Goal: Use online tool/utility: Use online tool/utility

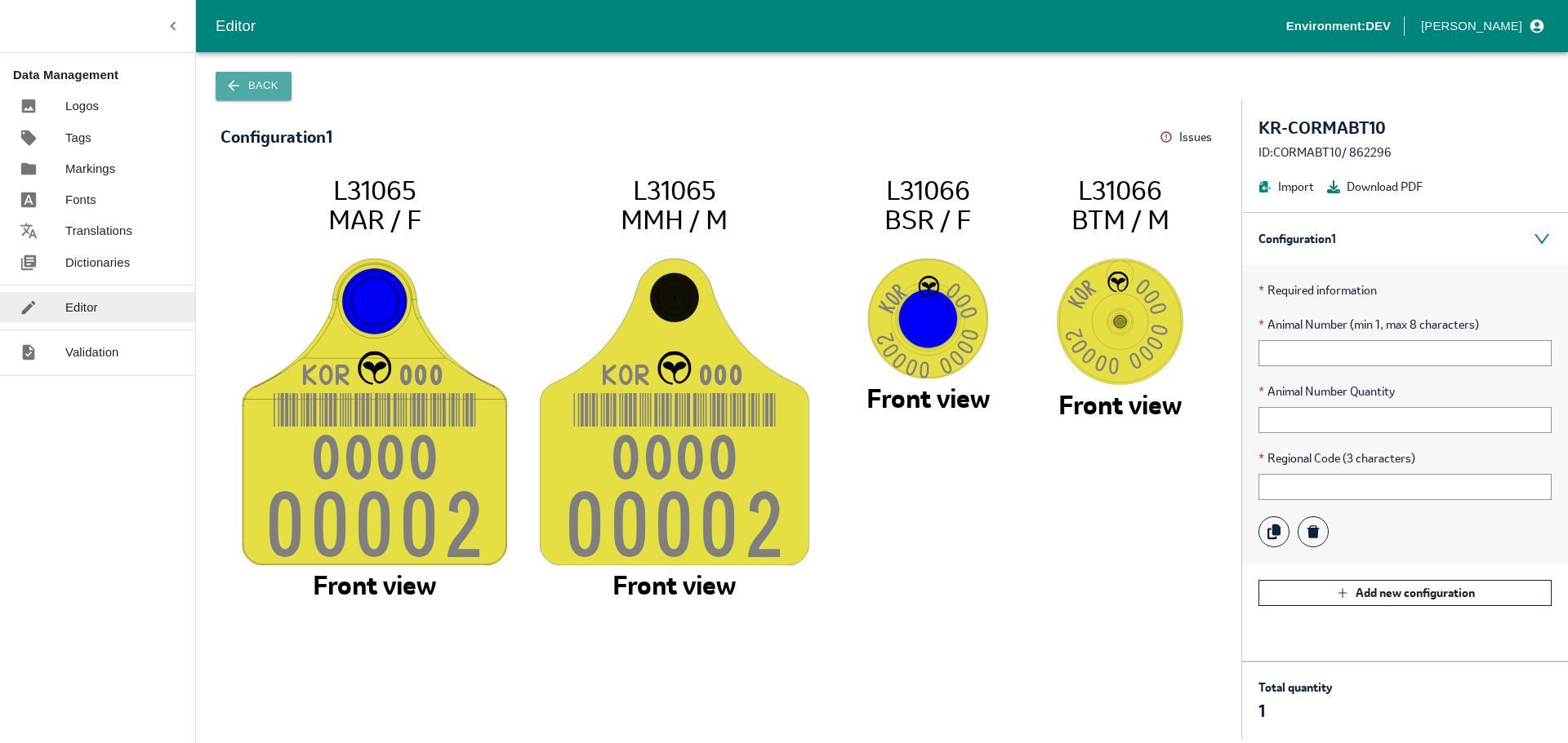
click at [258, 90] on button "Back" at bounding box center [253, 86] width 76 height 28
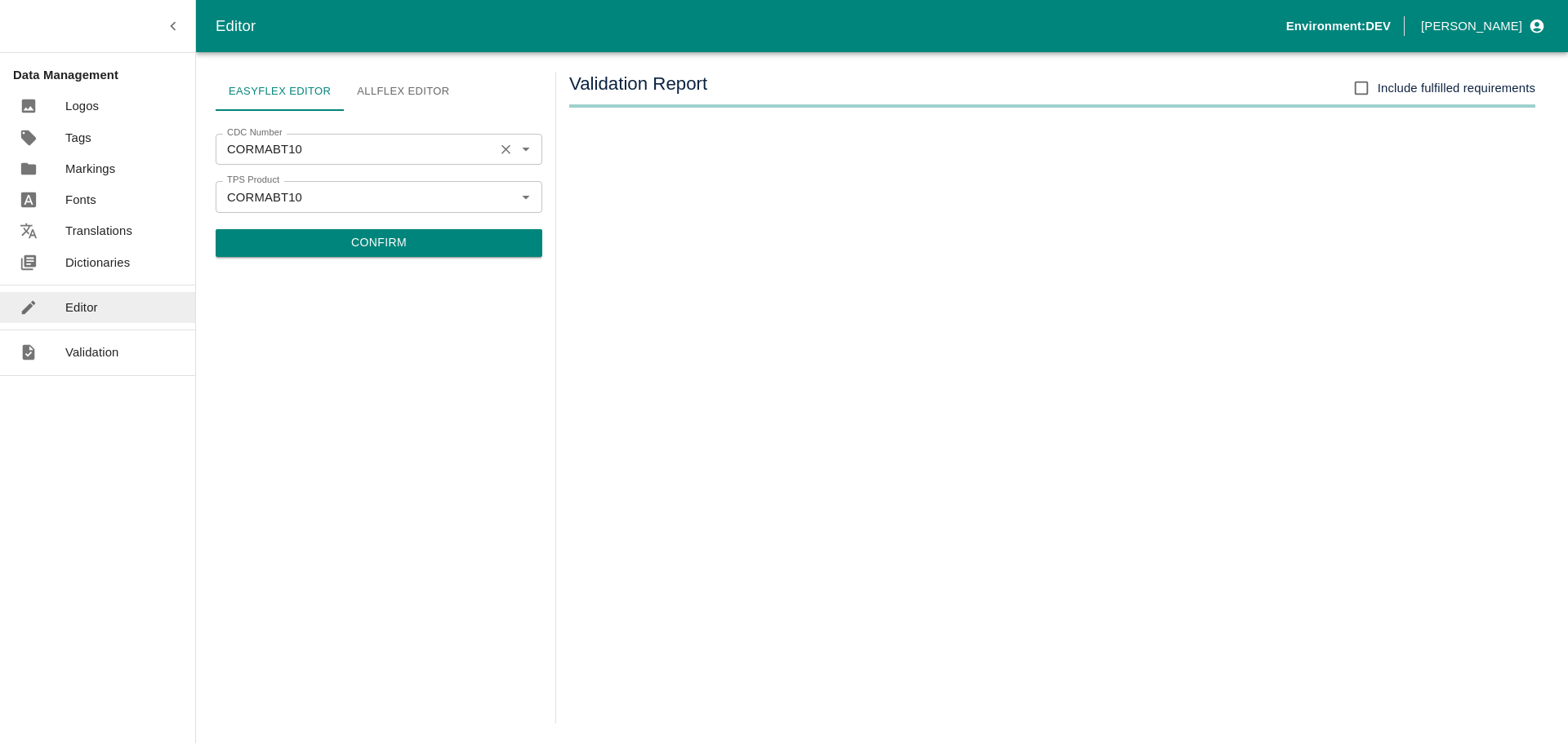
click at [304, 154] on input "CORMABT10" at bounding box center [355, 149] width 269 height 21
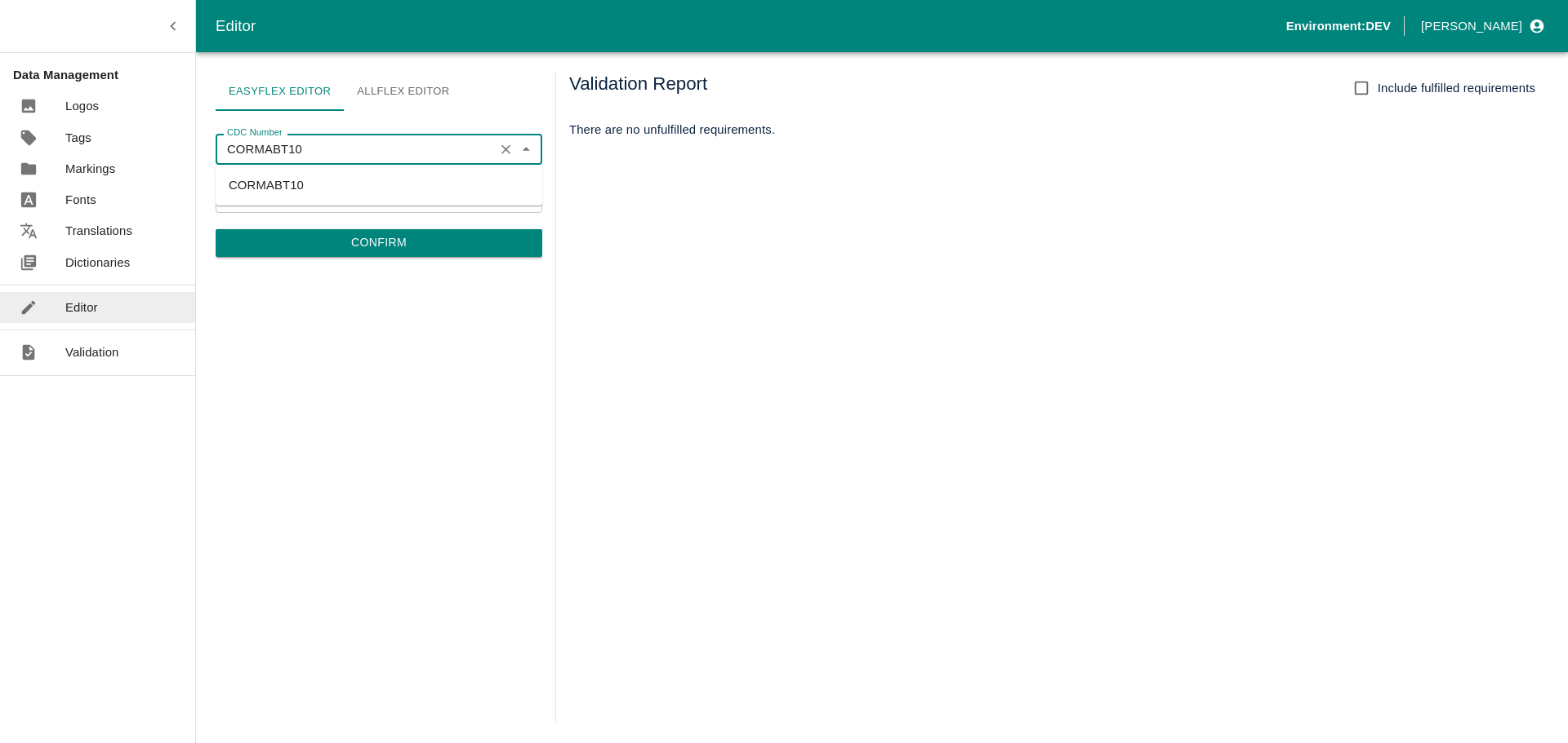
click at [304, 154] on input "CORMABT10" at bounding box center [355, 149] width 269 height 21
click at [303, 179] on li "CORMABT10" at bounding box center [378, 184] width 327 height 28
click at [450, 191] on input "CORMABT10" at bounding box center [355, 196] width 269 height 21
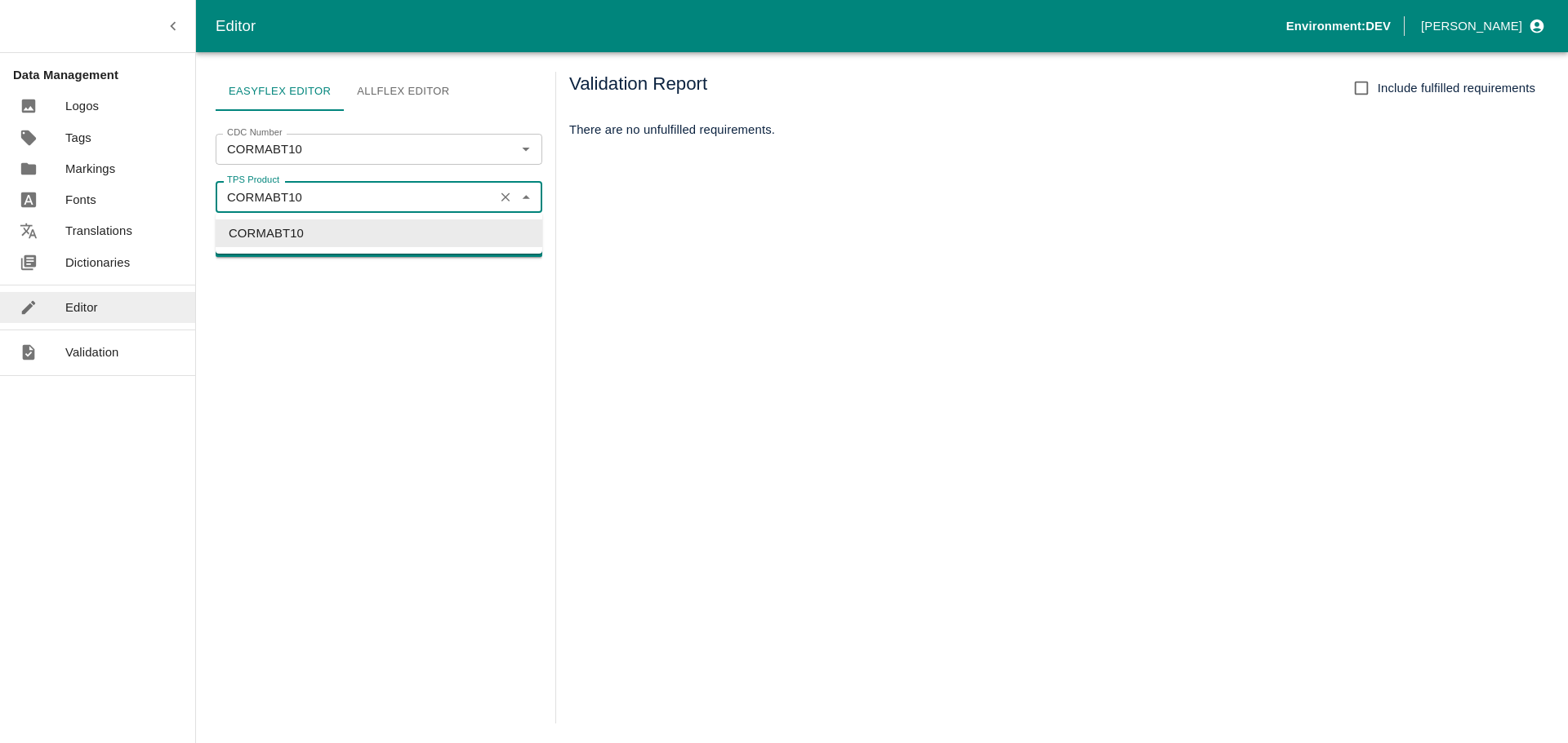
click at [494, 194] on div "CORMABT10 TPS Product" at bounding box center [378, 196] width 327 height 31
click at [504, 196] on icon "Clear" at bounding box center [505, 197] width 9 height 9
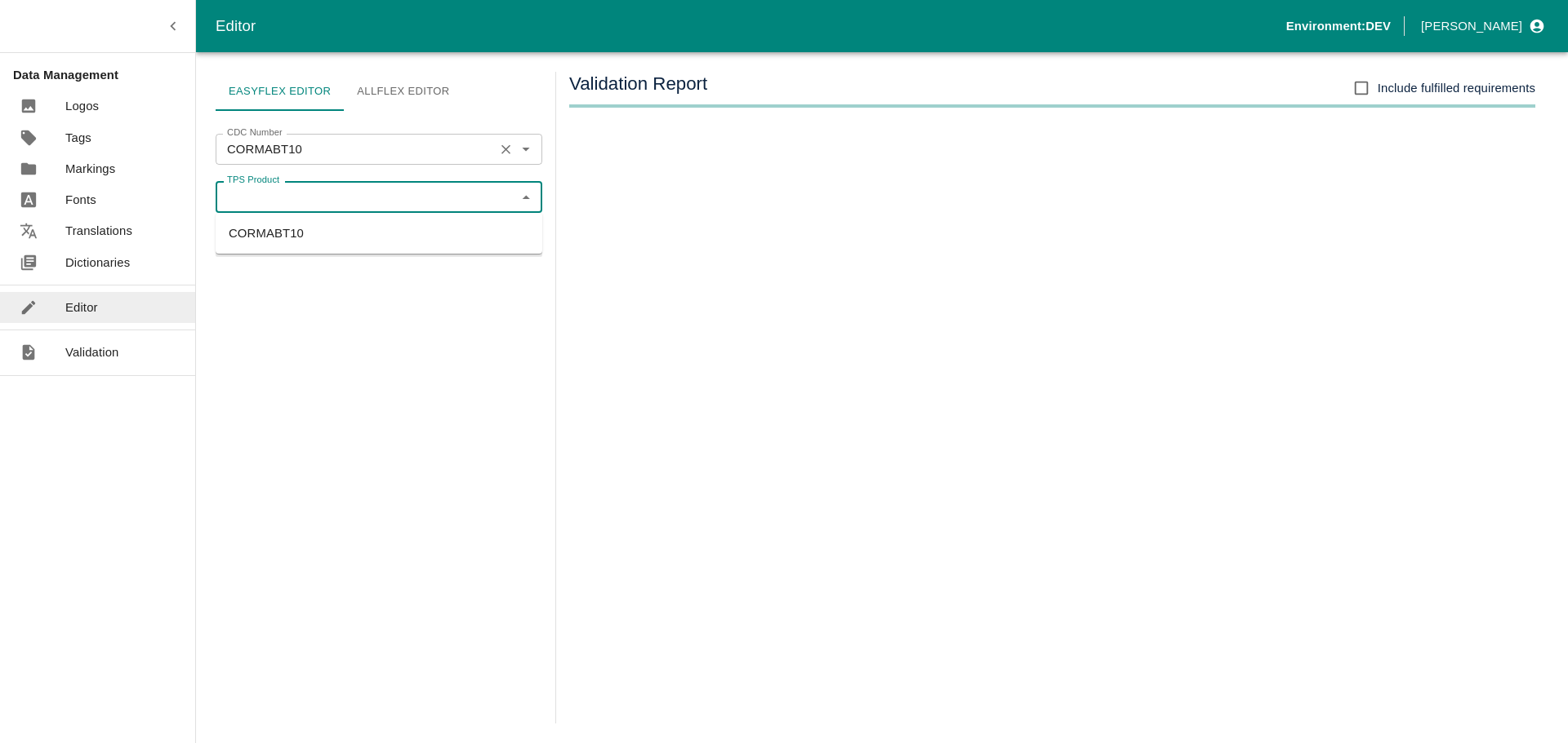
click at [344, 164] on body "Editor Environment: [PERSON_NAME] Data Management Logos Tags Markings Fonts Tra…" at bounding box center [784, 372] width 1568 height 743
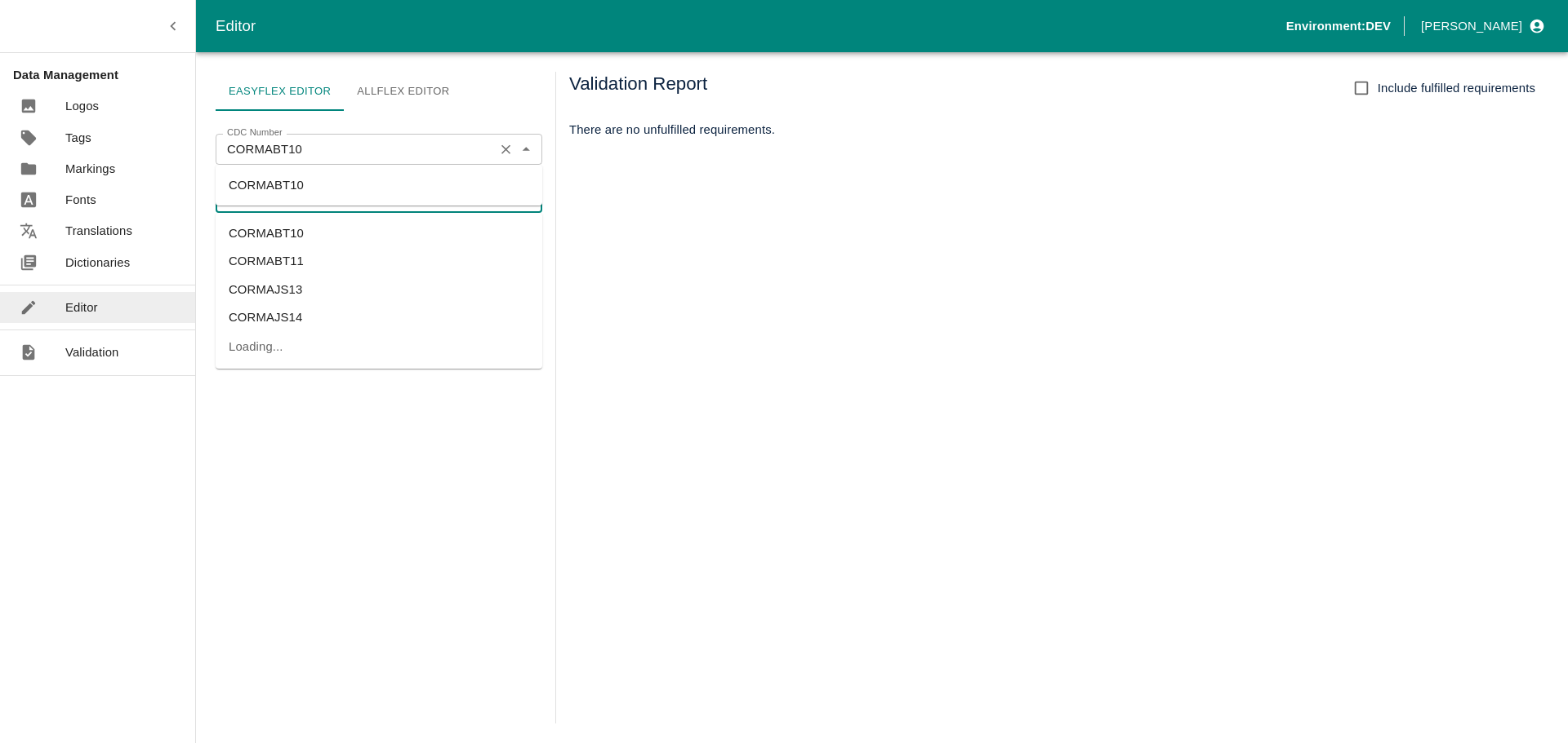
click at [330, 142] on input "CORMABT10" at bounding box center [355, 149] width 269 height 21
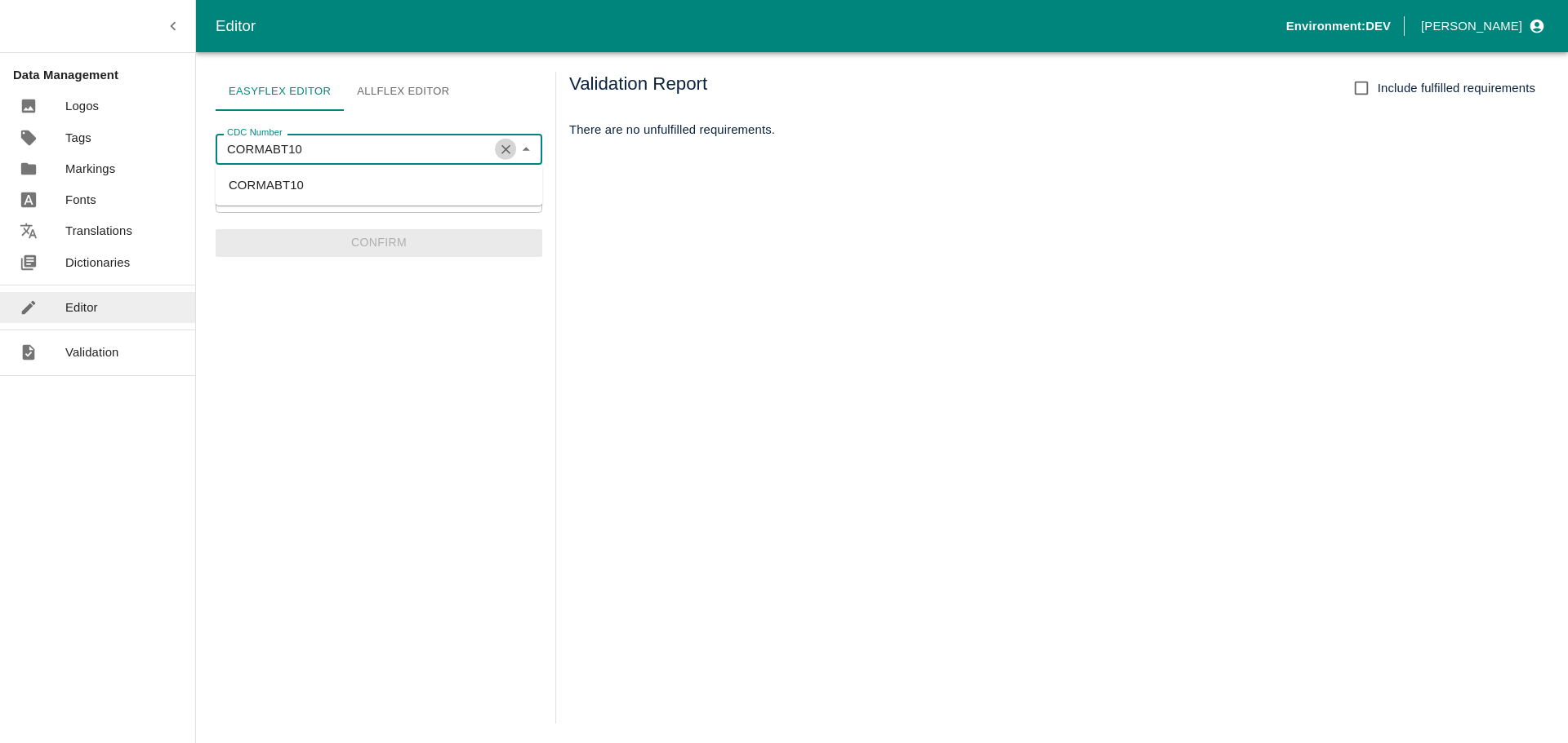
click at [508, 145] on icon "Clear" at bounding box center [505, 149] width 16 height 16
click at [367, 149] on input "CDC Number" at bounding box center [365, 149] width 290 height 21
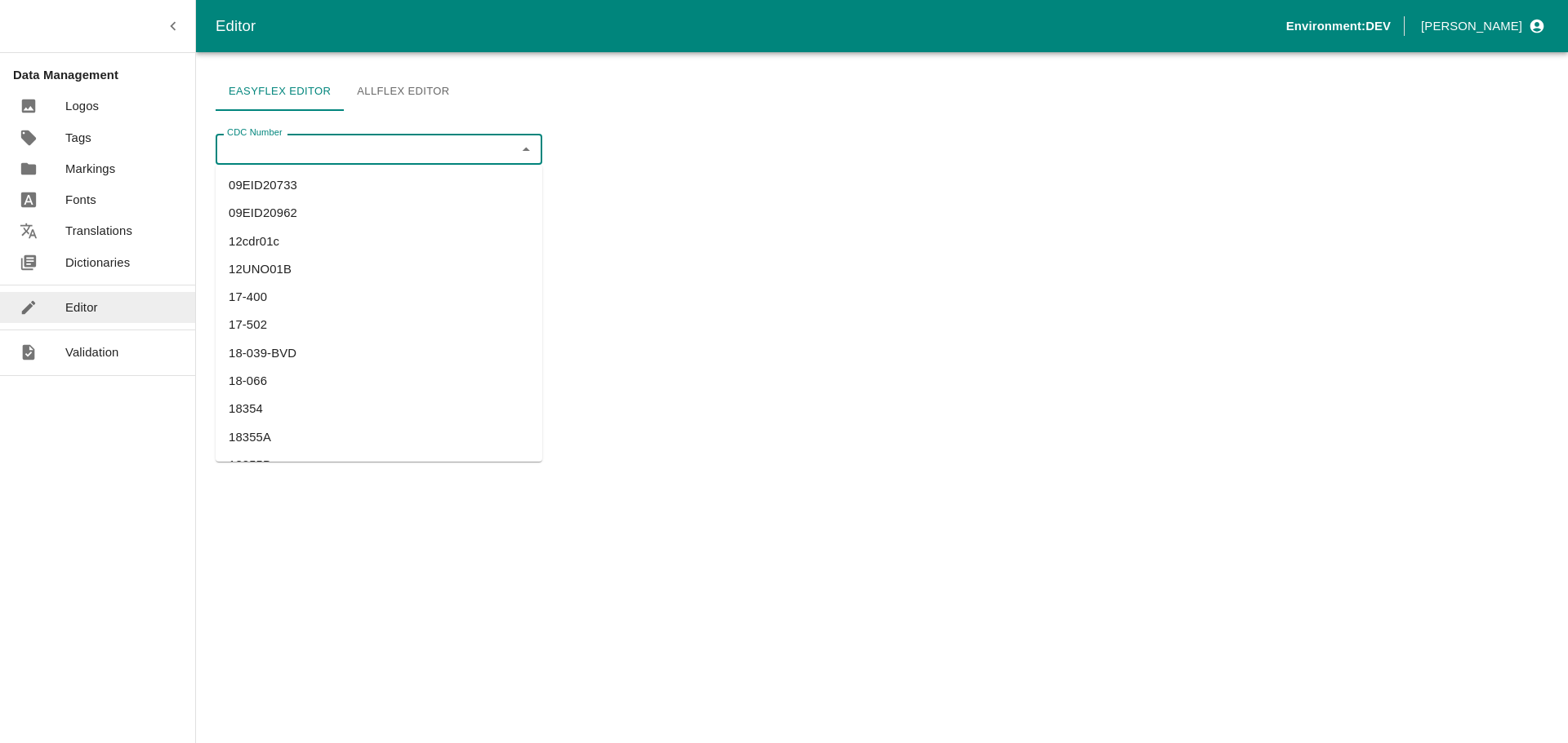
paste input "U"
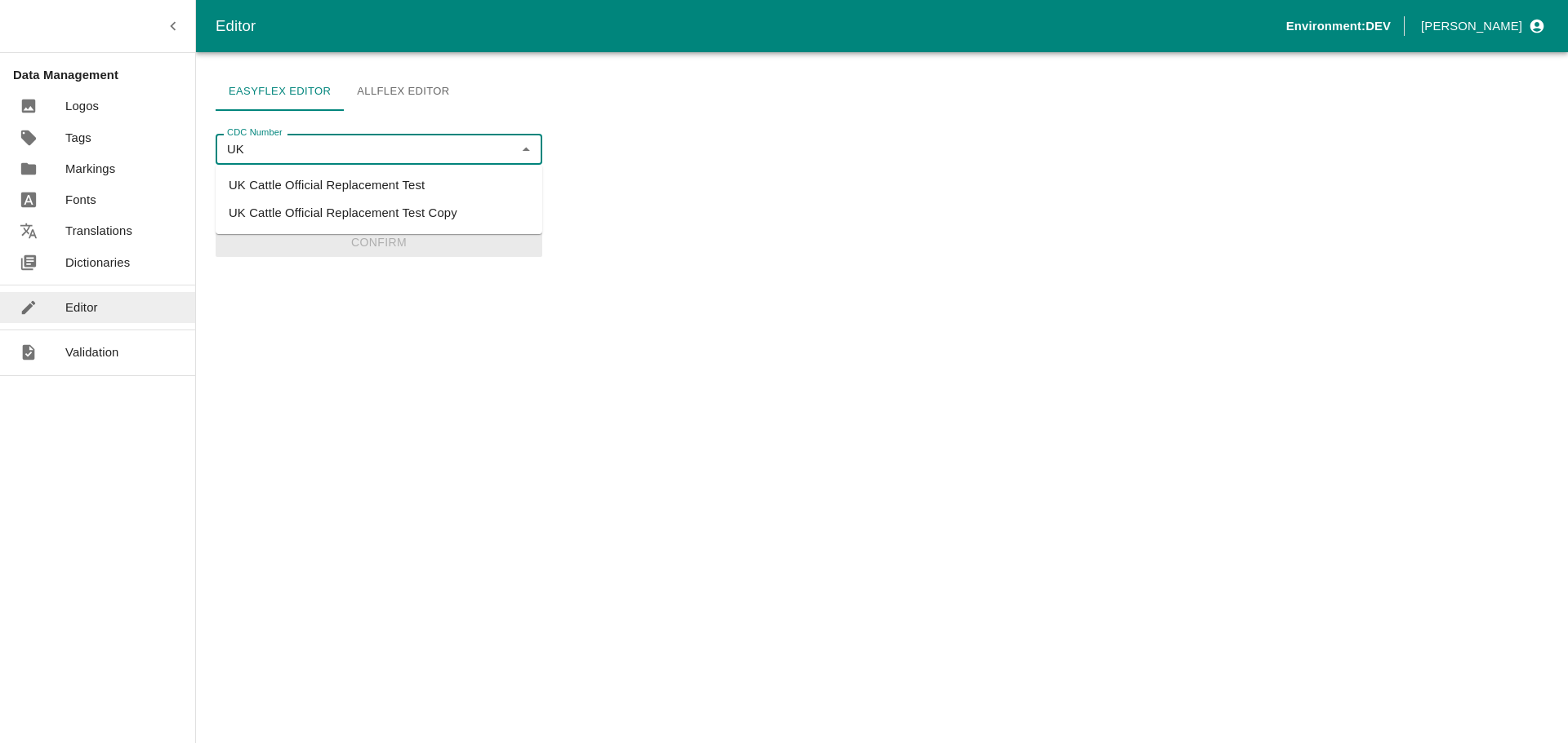
click at [353, 189] on li "UK Cattle Official Replacement Test" at bounding box center [378, 184] width 327 height 28
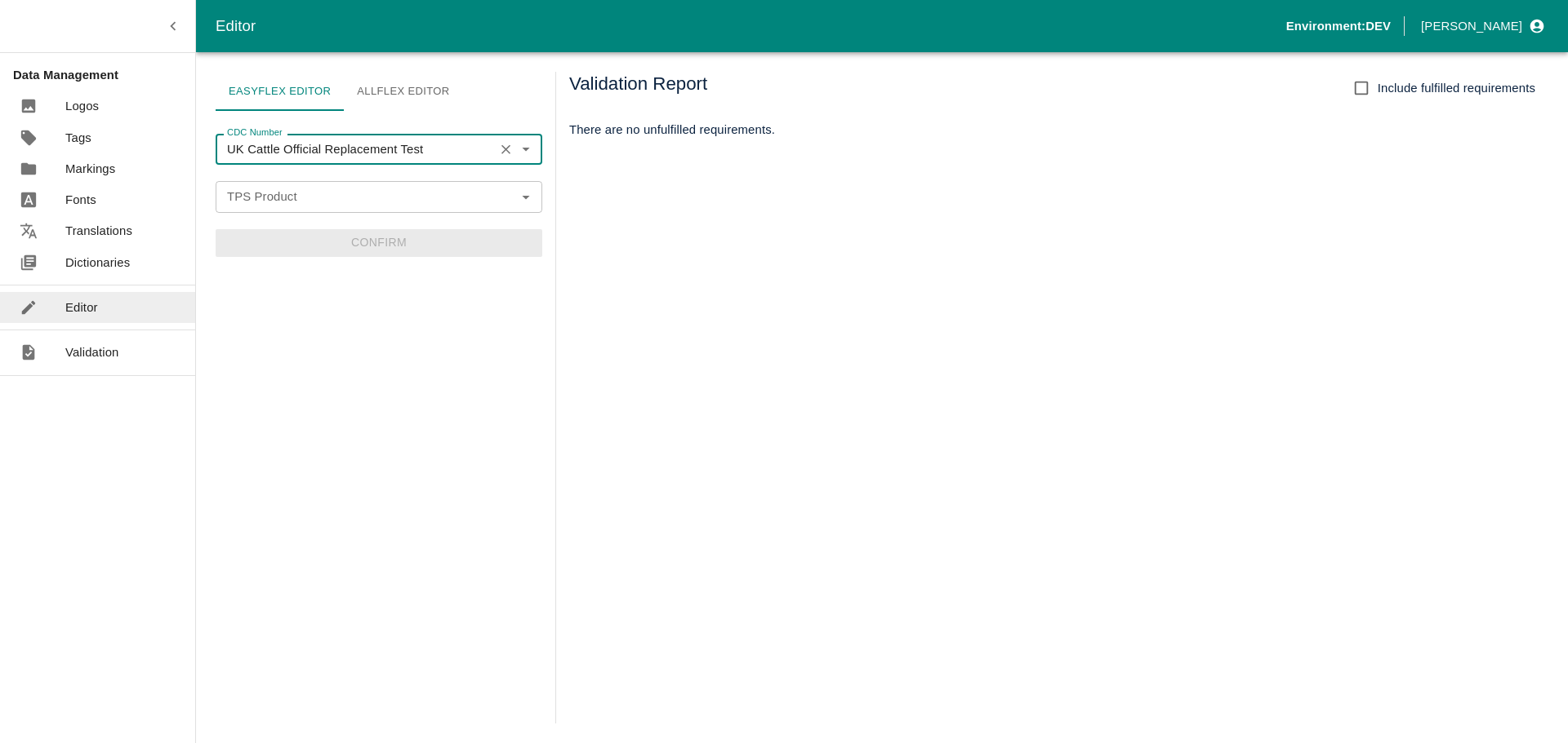
type input "UK Cattle Official Replacement Test"
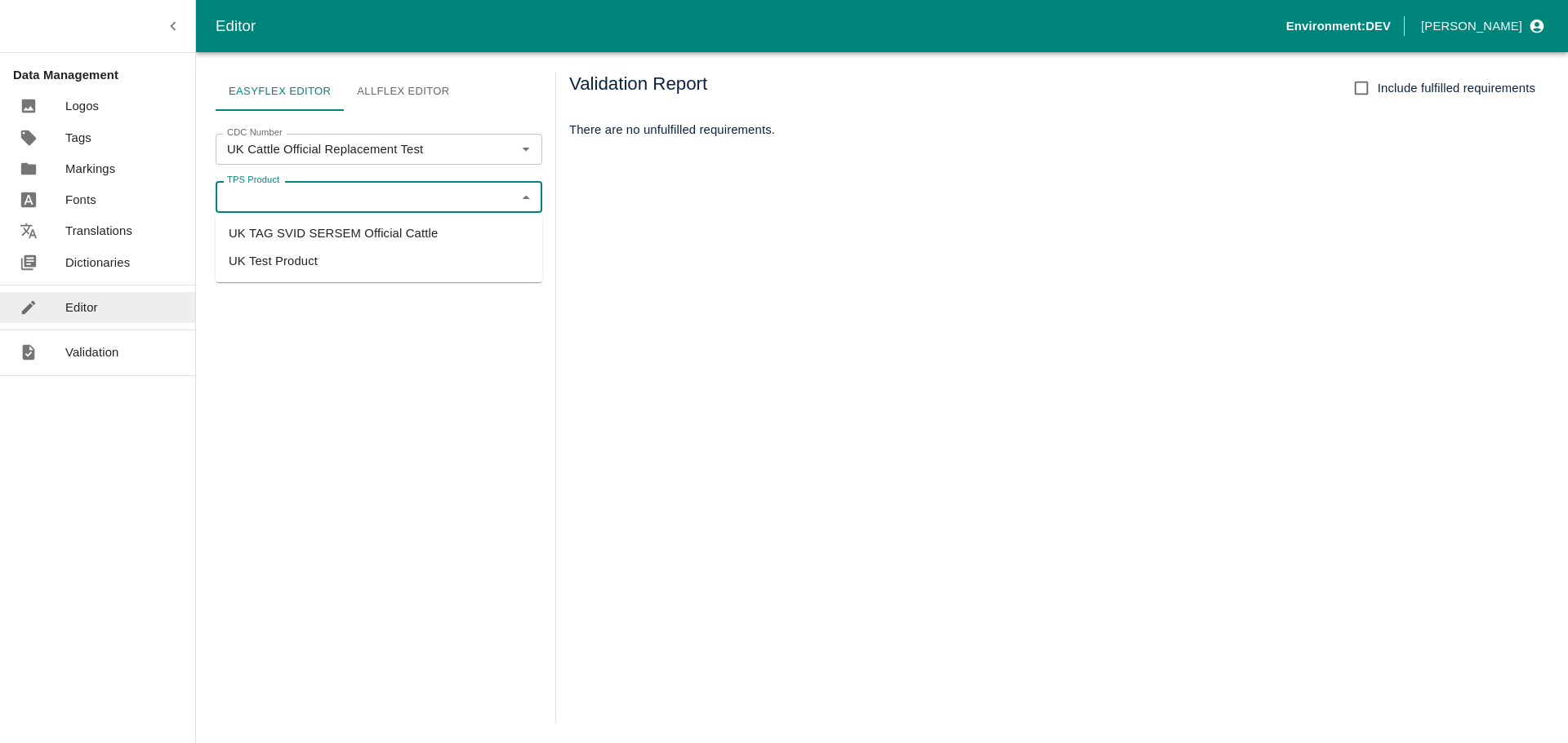
click at [338, 199] on input "TPS Product" at bounding box center [365, 196] width 290 height 21
click at [316, 243] on li "UK TAG SVID SERSEM Official Cattle" at bounding box center [378, 233] width 327 height 28
type input "UK TAG SVID SERSEM Official Cattle"
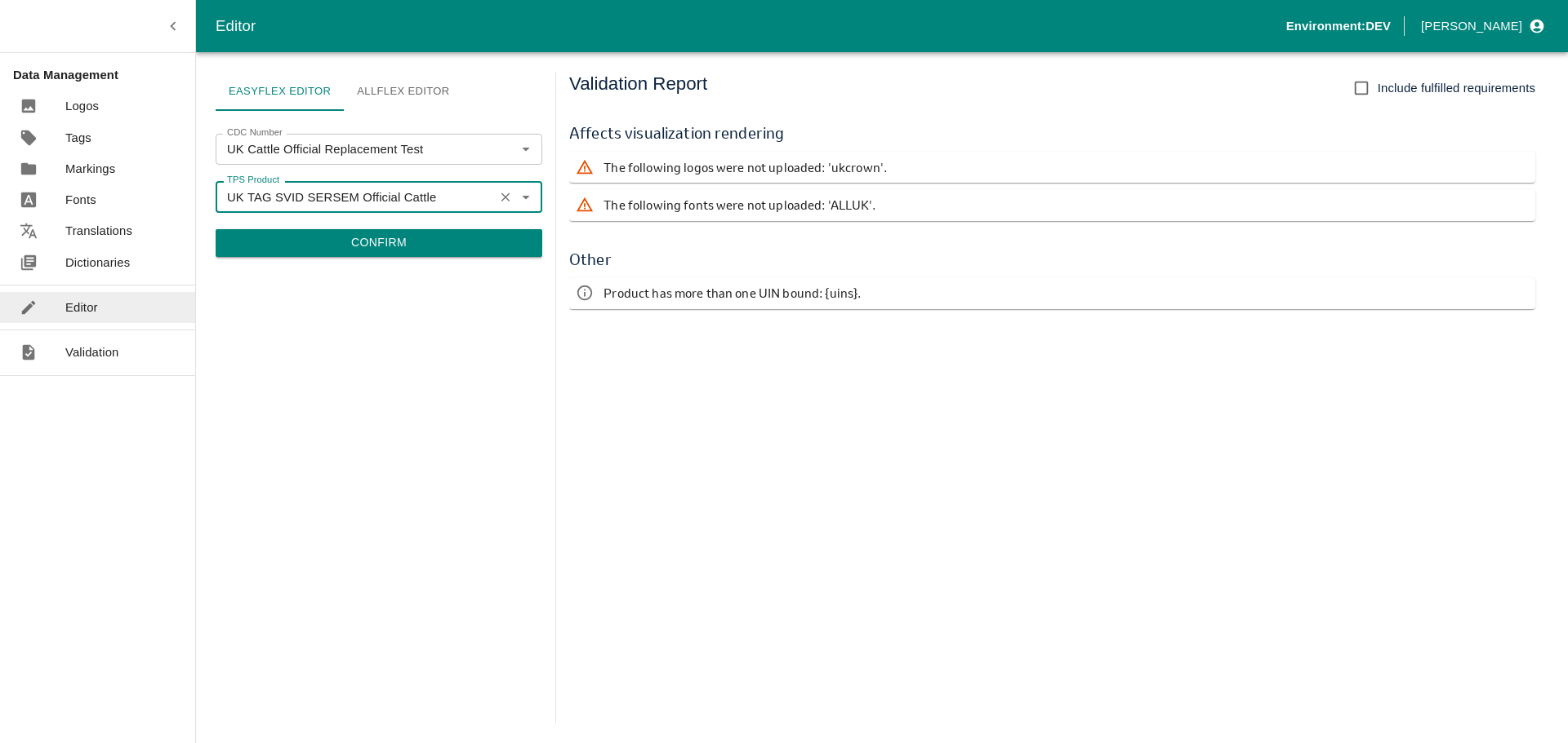
click at [1368, 82] on input "Include fulfilled requirements" at bounding box center [1361, 88] width 33 height 33
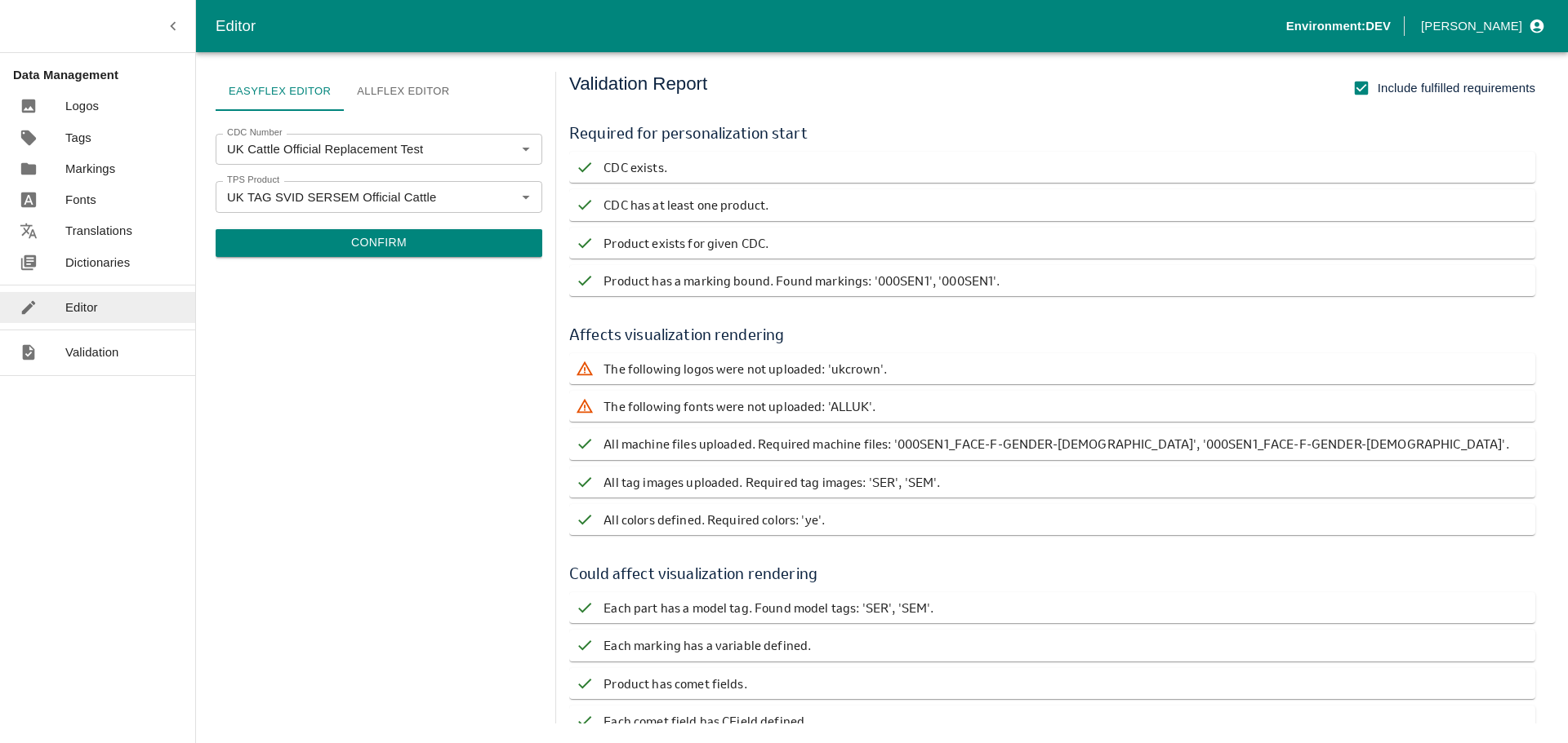
click at [1368, 82] on input "Include fulfilled requirements" at bounding box center [1361, 88] width 33 height 33
checkbox input "false"
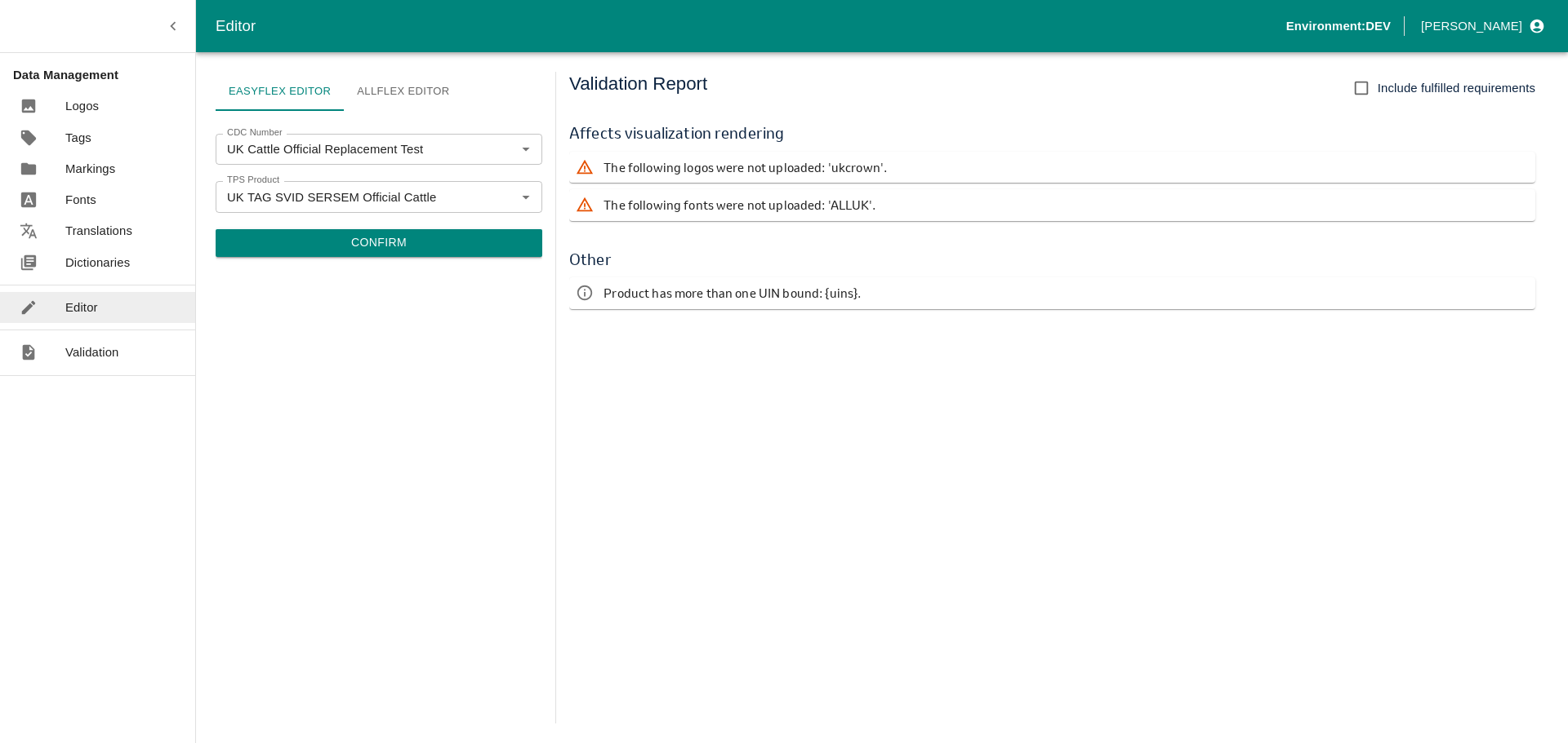
click at [99, 103] on link "Logos" at bounding box center [98, 105] width 195 height 31
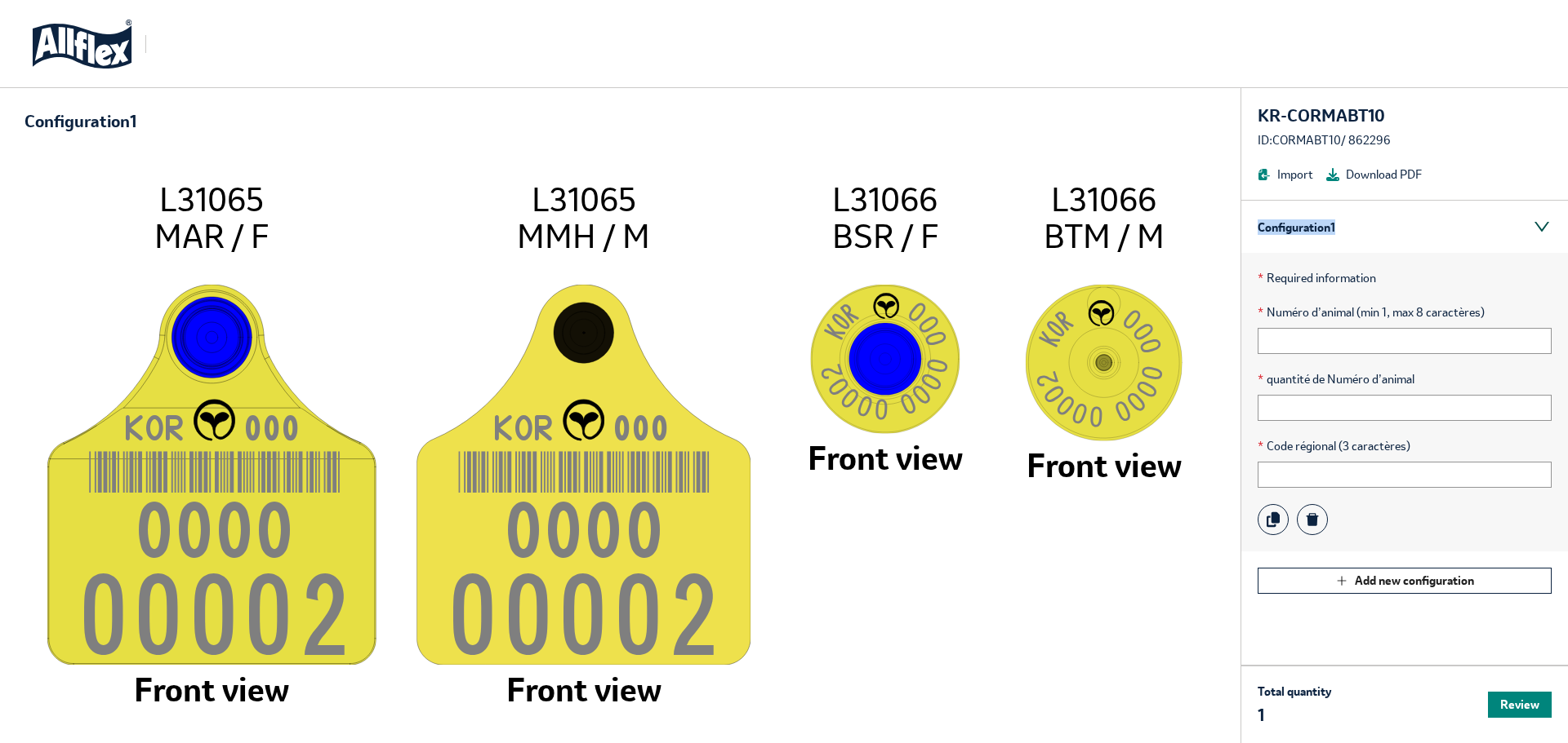
drag, startPoint x: 1248, startPoint y: 228, endPoint x: 1349, endPoint y: 225, distance: 101.0
click at [1349, 225] on div "Configuration 1" at bounding box center [1404, 226] width 327 height 53
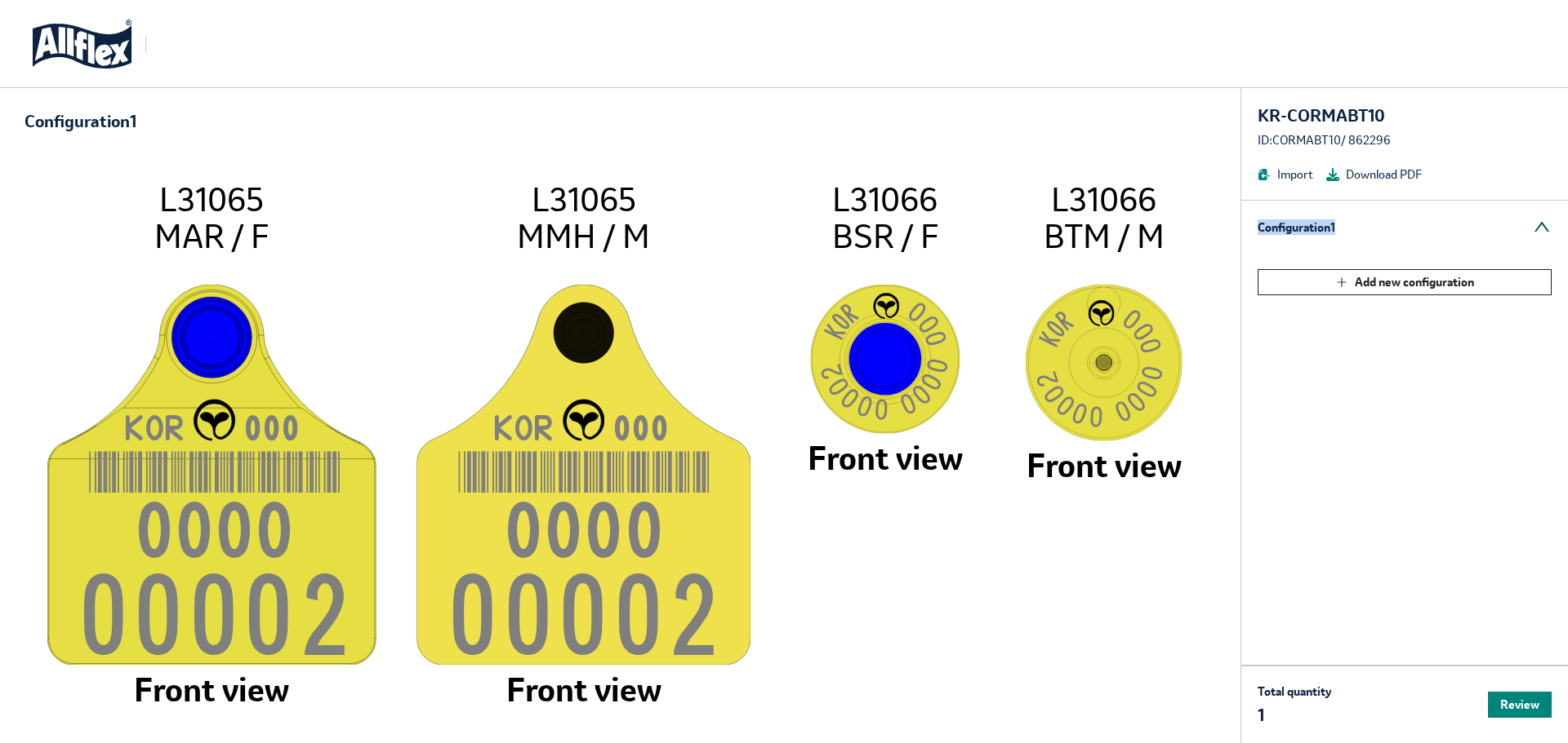
click at [1352, 223] on div "Configuration 1" at bounding box center [1404, 226] width 327 height 53
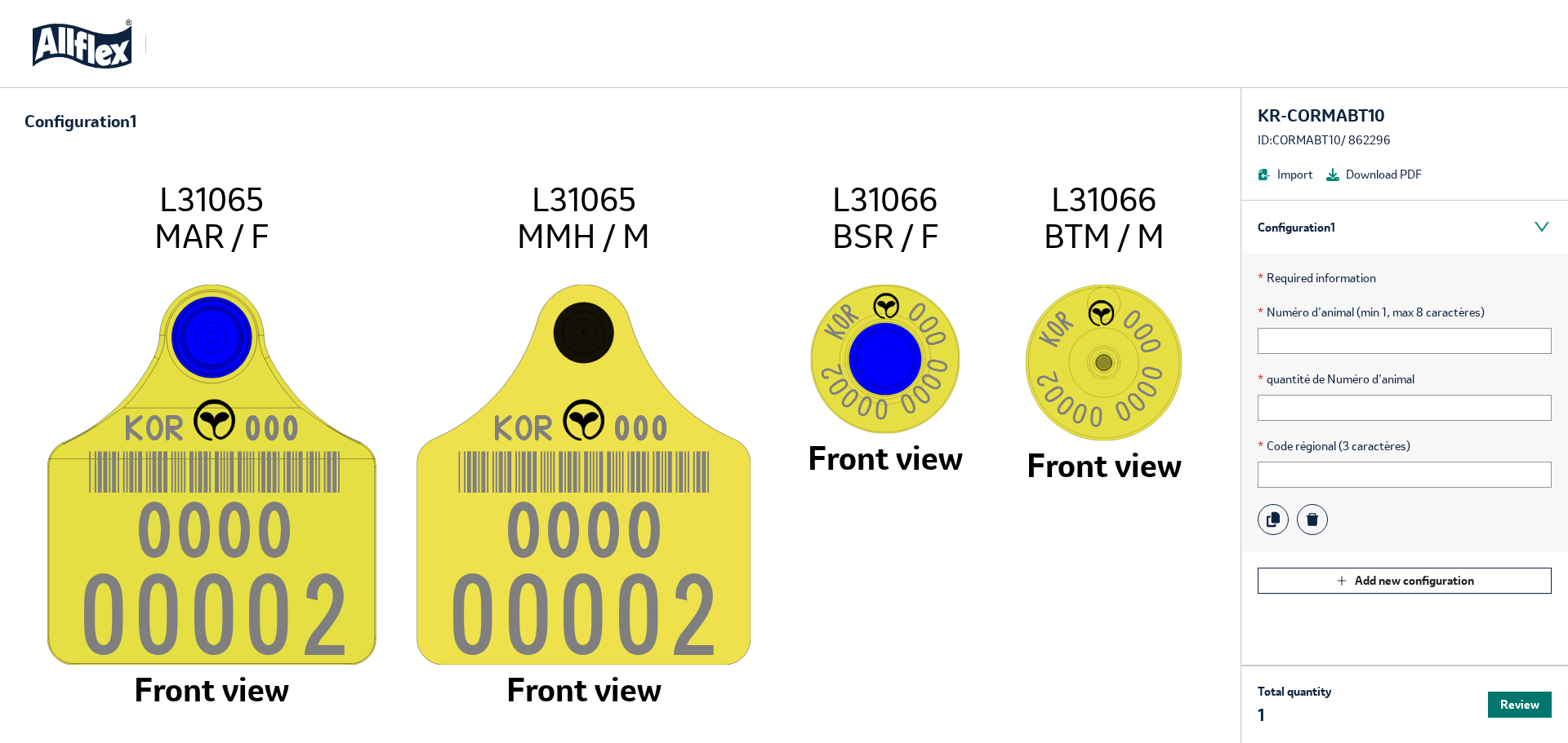
click at [1497, 704] on button "Review" at bounding box center [1520, 705] width 63 height 26
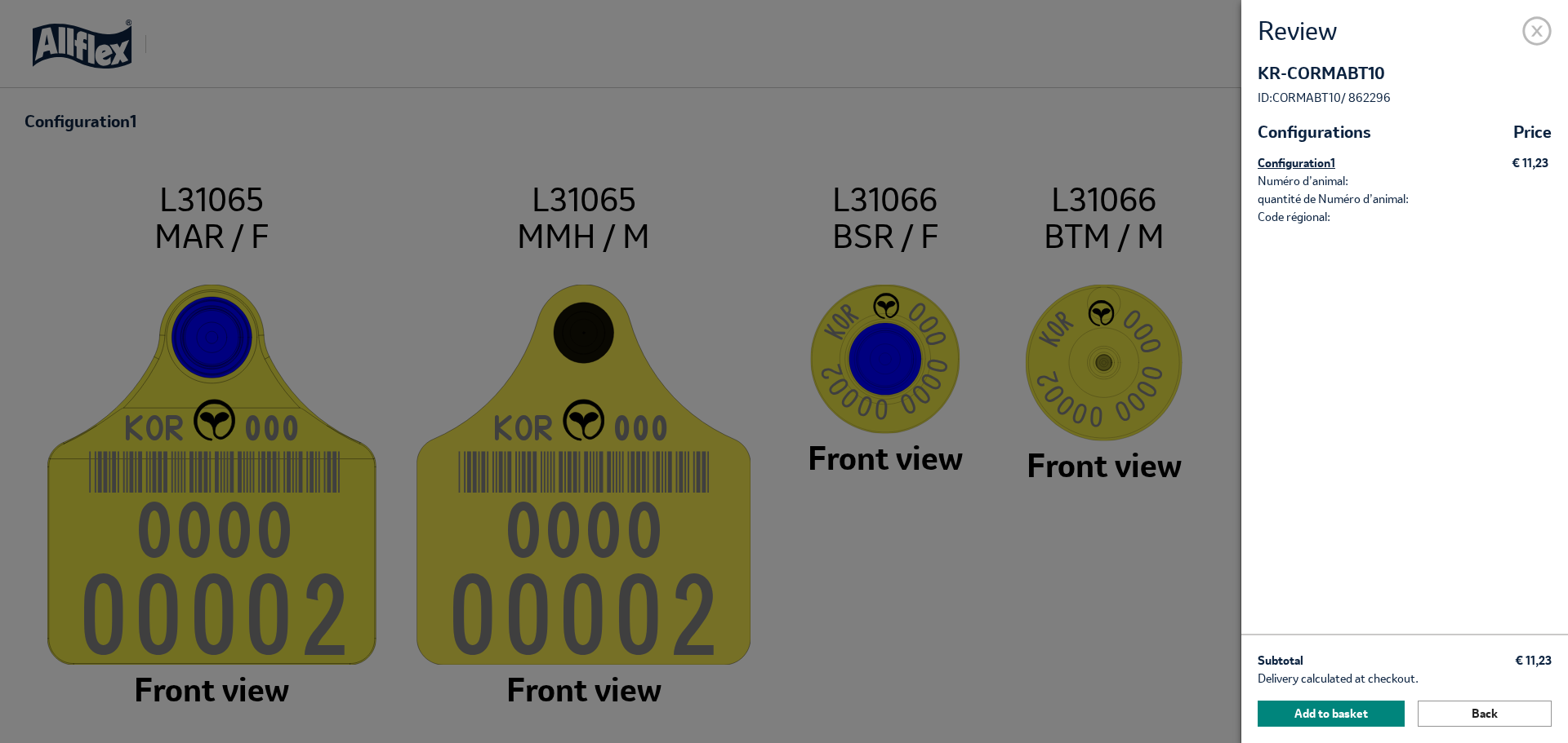
click at [1542, 31] on span at bounding box center [1536, 28] width 29 height 29
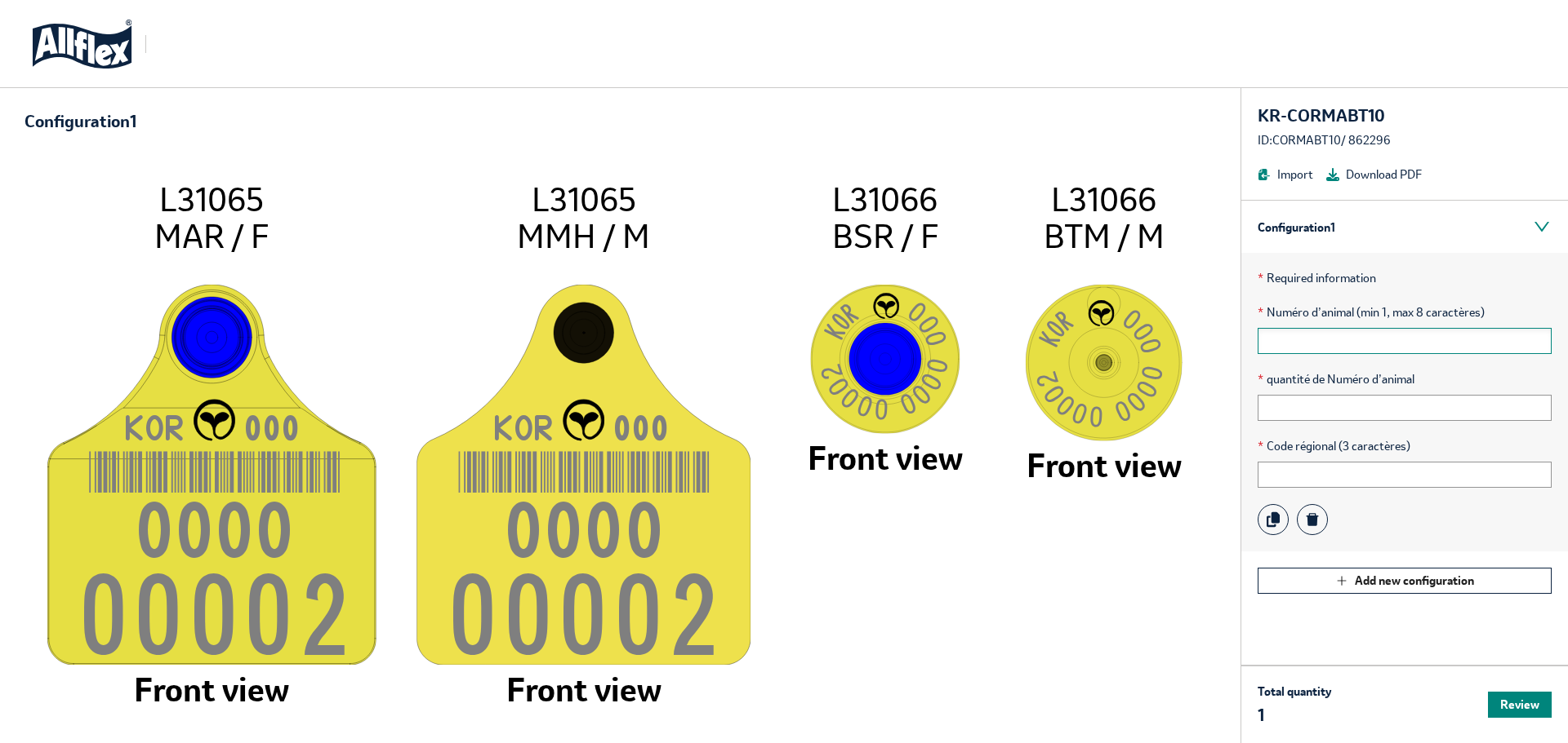
click at [1343, 348] on input "text" at bounding box center [1404, 341] width 294 height 26
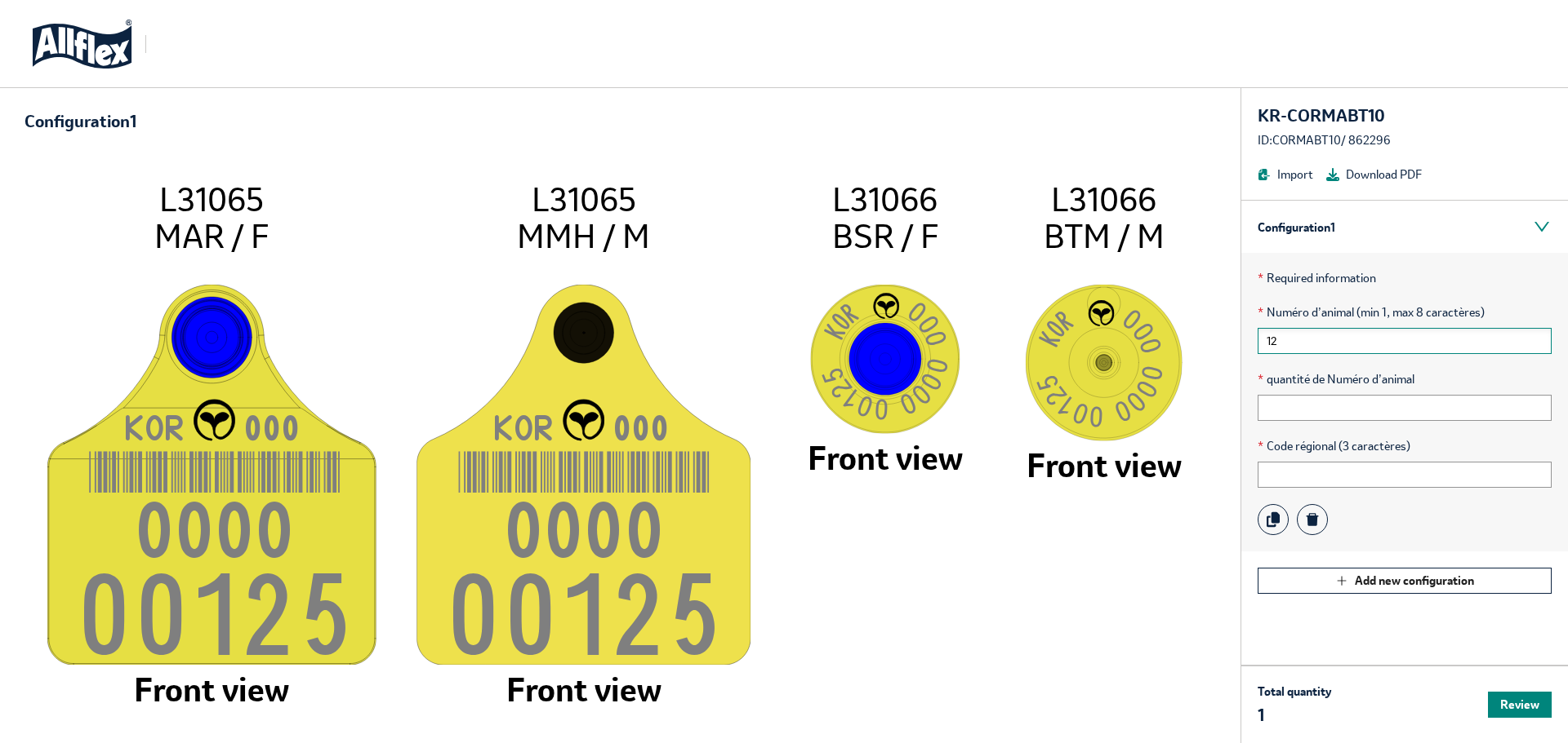
type input "1"
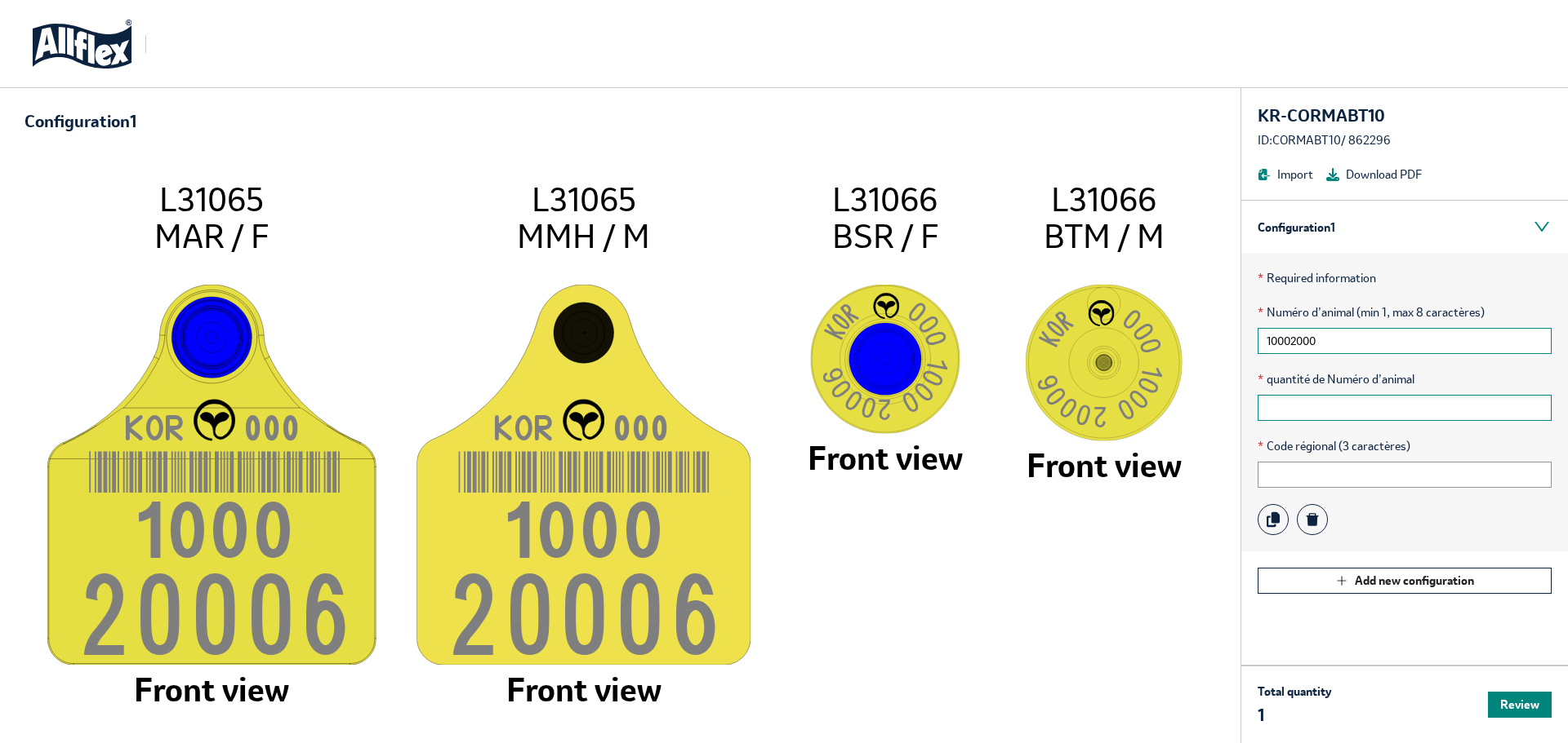
type input "10002000"
click at [1319, 413] on input "text" at bounding box center [1404, 407] width 294 height 26
type input "5"
click at [1286, 476] on input "text" at bounding box center [1404, 474] width 294 height 26
type input "666"
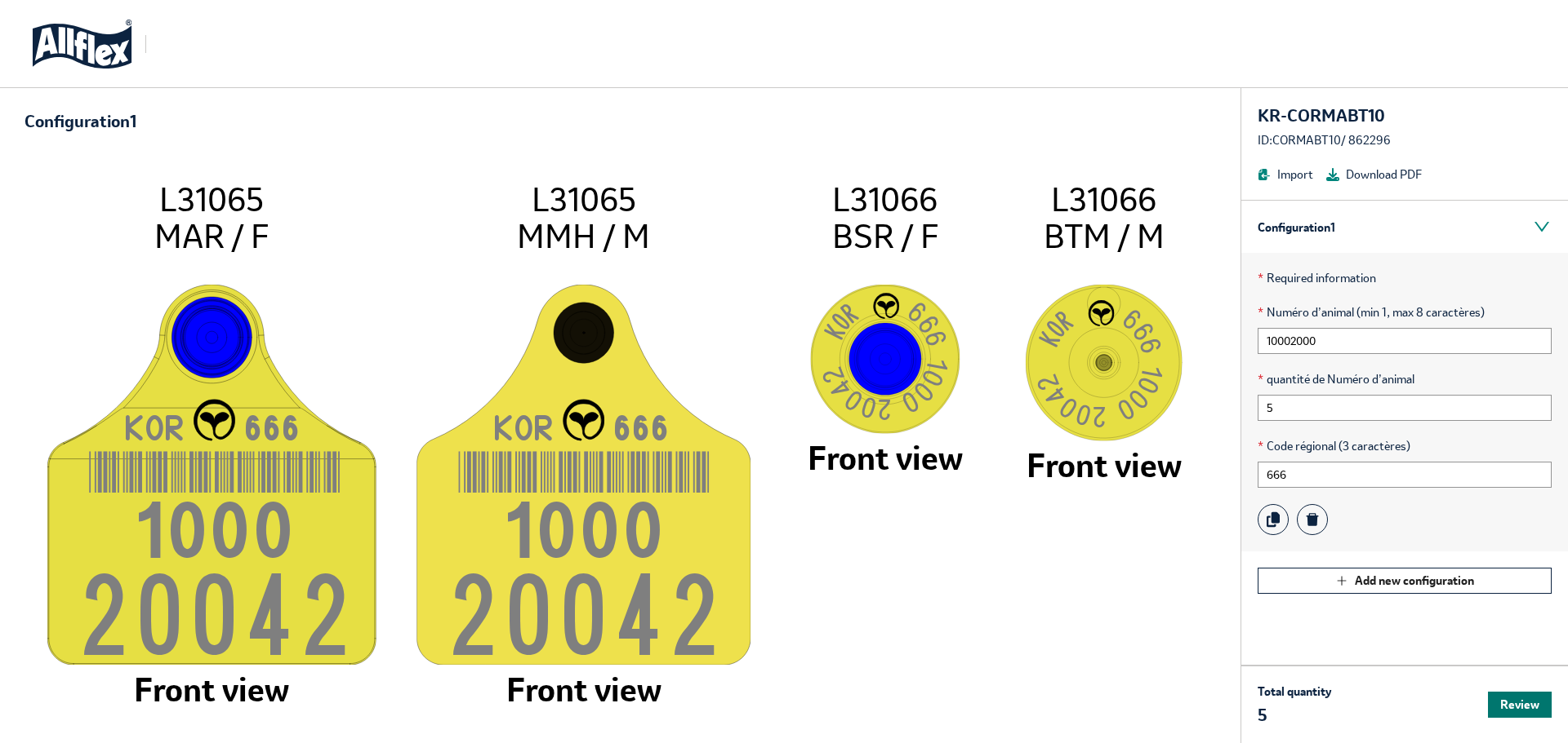
click at [1537, 703] on button "Review" at bounding box center [1520, 705] width 63 height 26
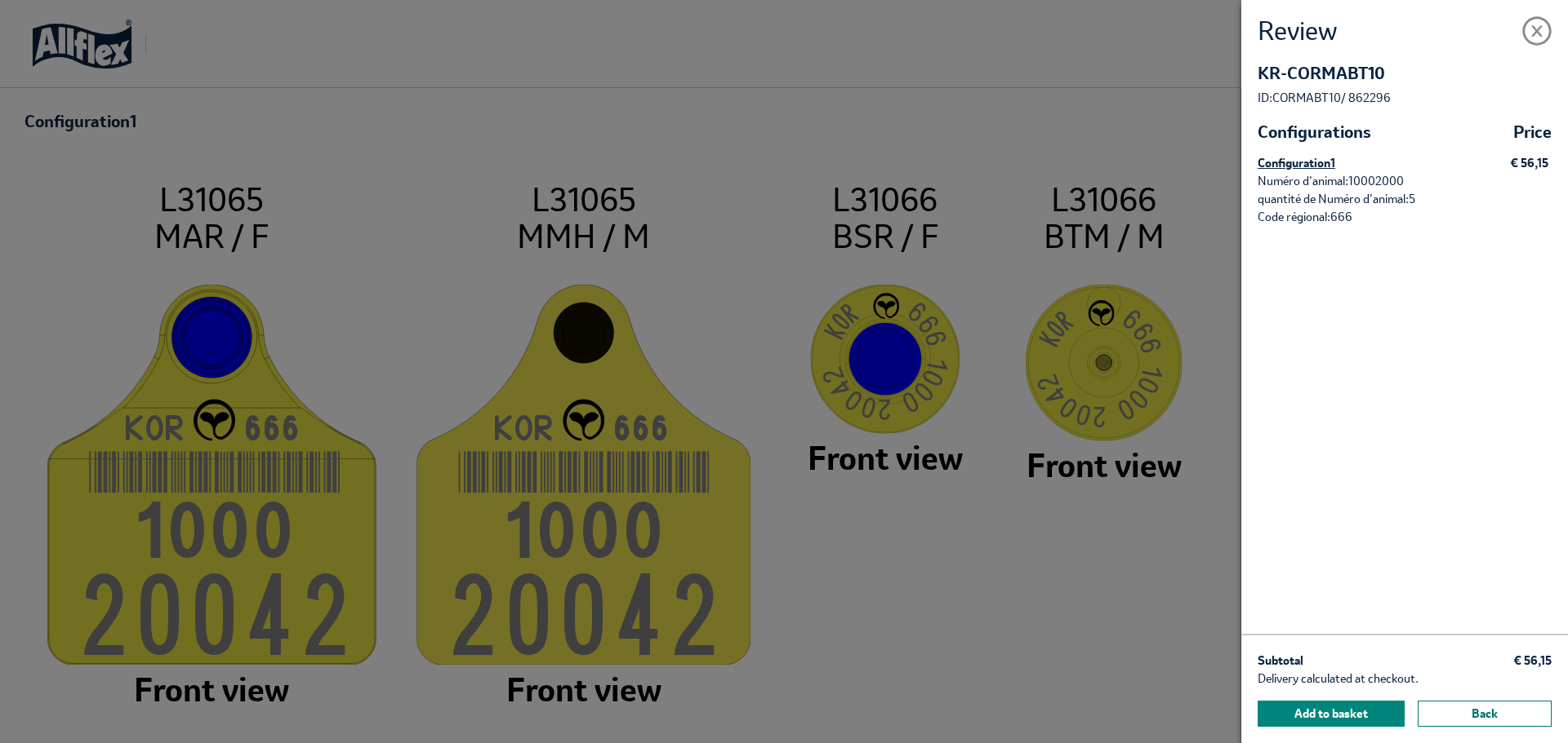
click at [1489, 714] on button "Back" at bounding box center [1484, 714] width 134 height 26
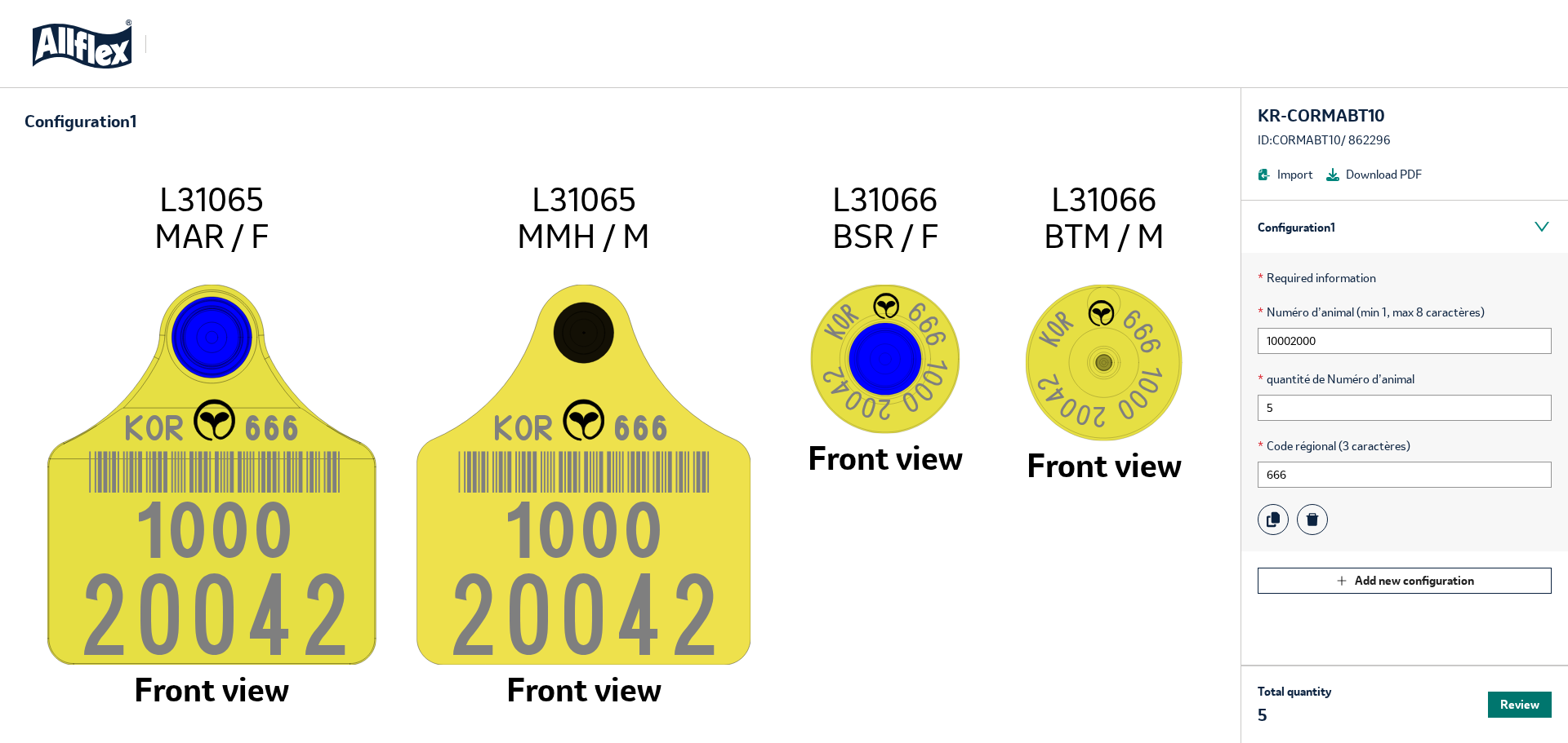
click at [1509, 710] on button "Review" at bounding box center [1520, 705] width 63 height 26
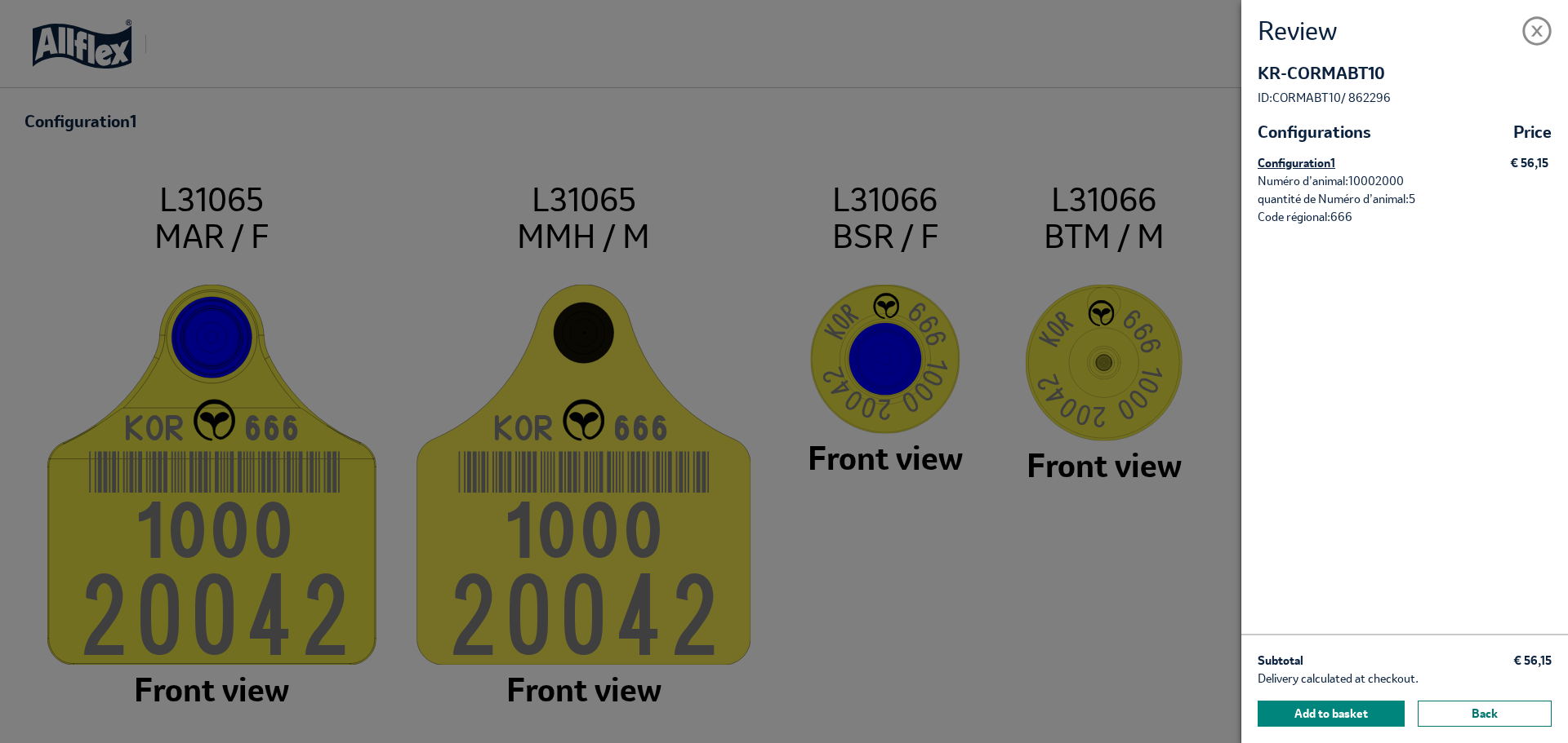
click at [1502, 710] on button "Back" at bounding box center [1484, 714] width 134 height 26
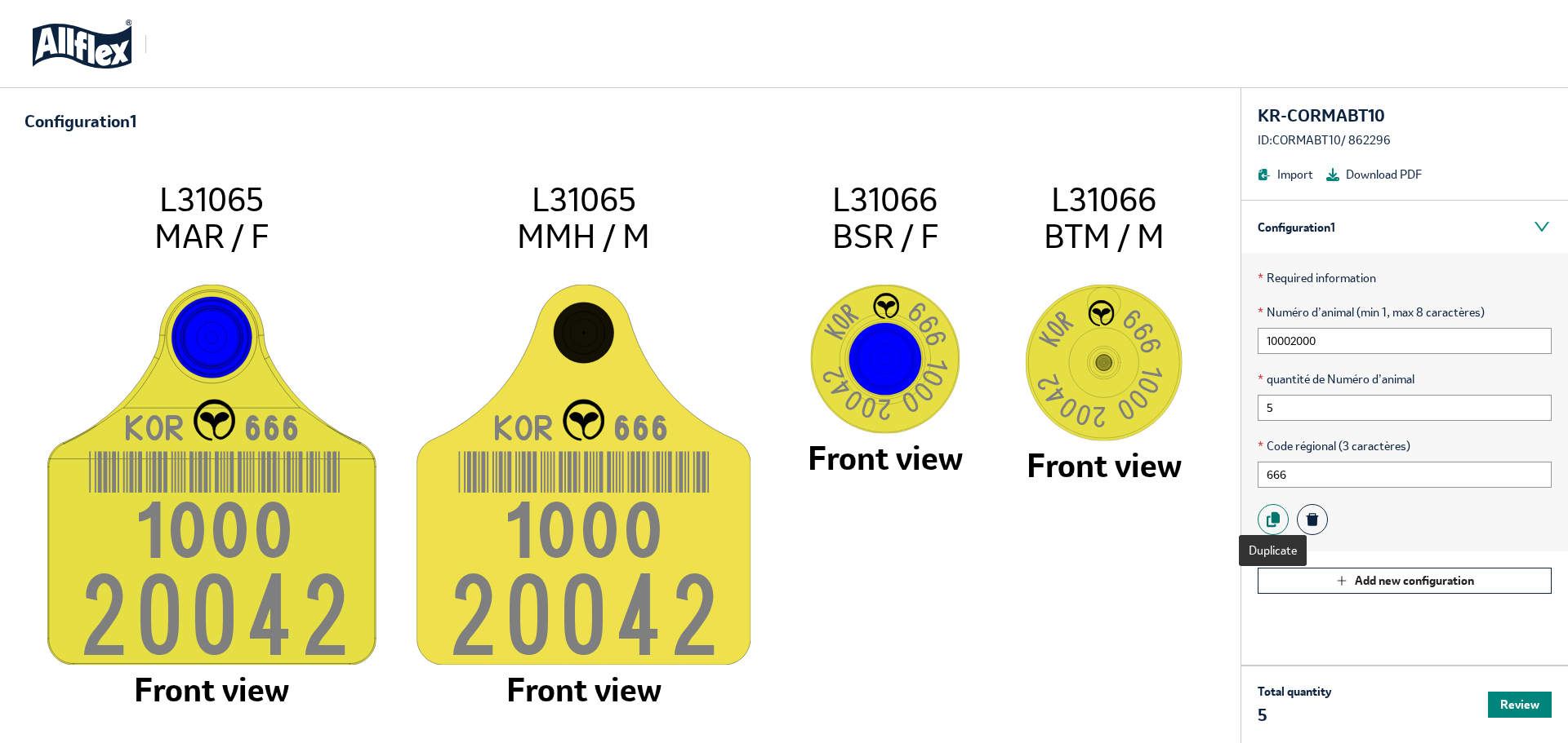
click at [1282, 522] on button at bounding box center [1272, 519] width 31 height 31
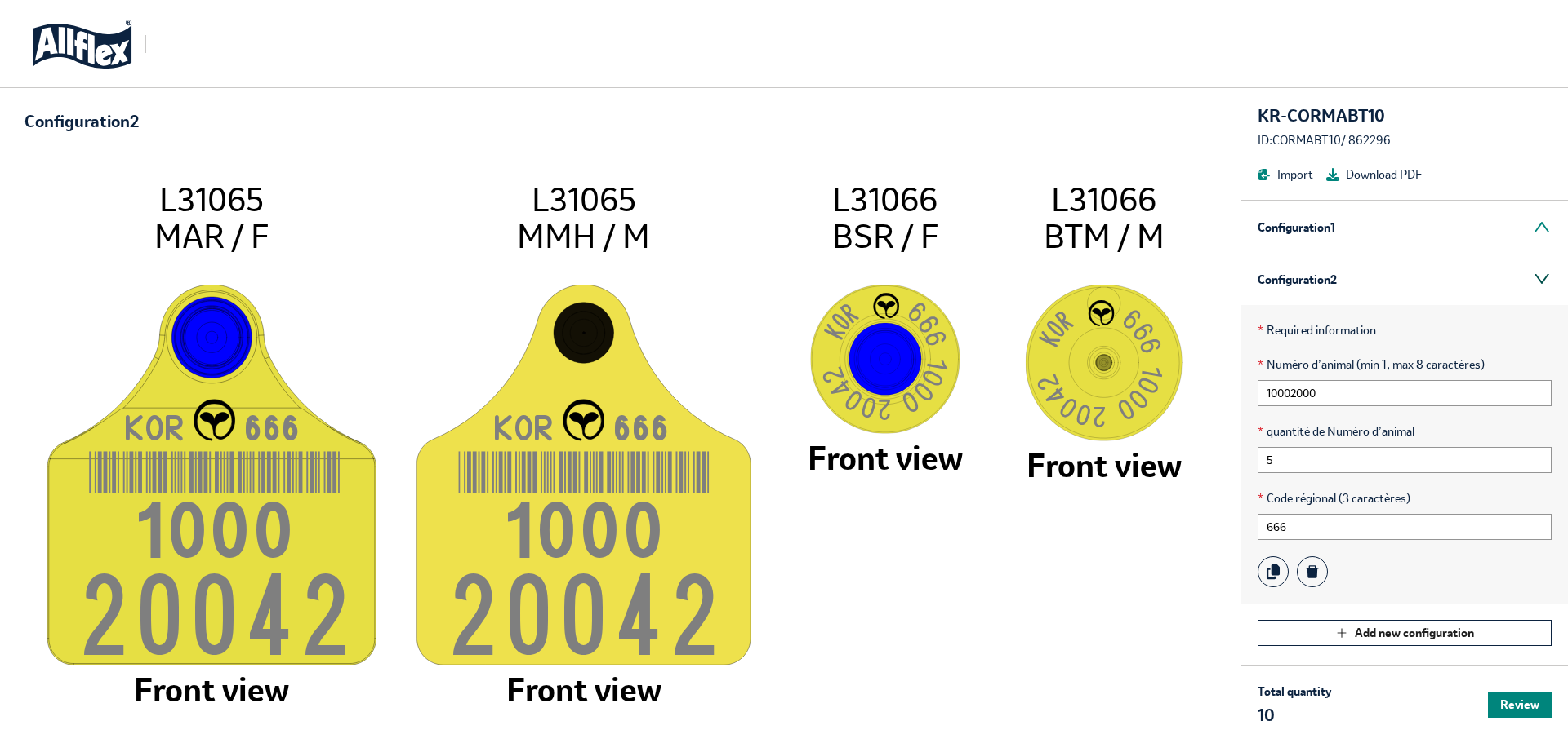
click at [1536, 276] on div "Configuration 2" at bounding box center [1404, 279] width 327 height 53
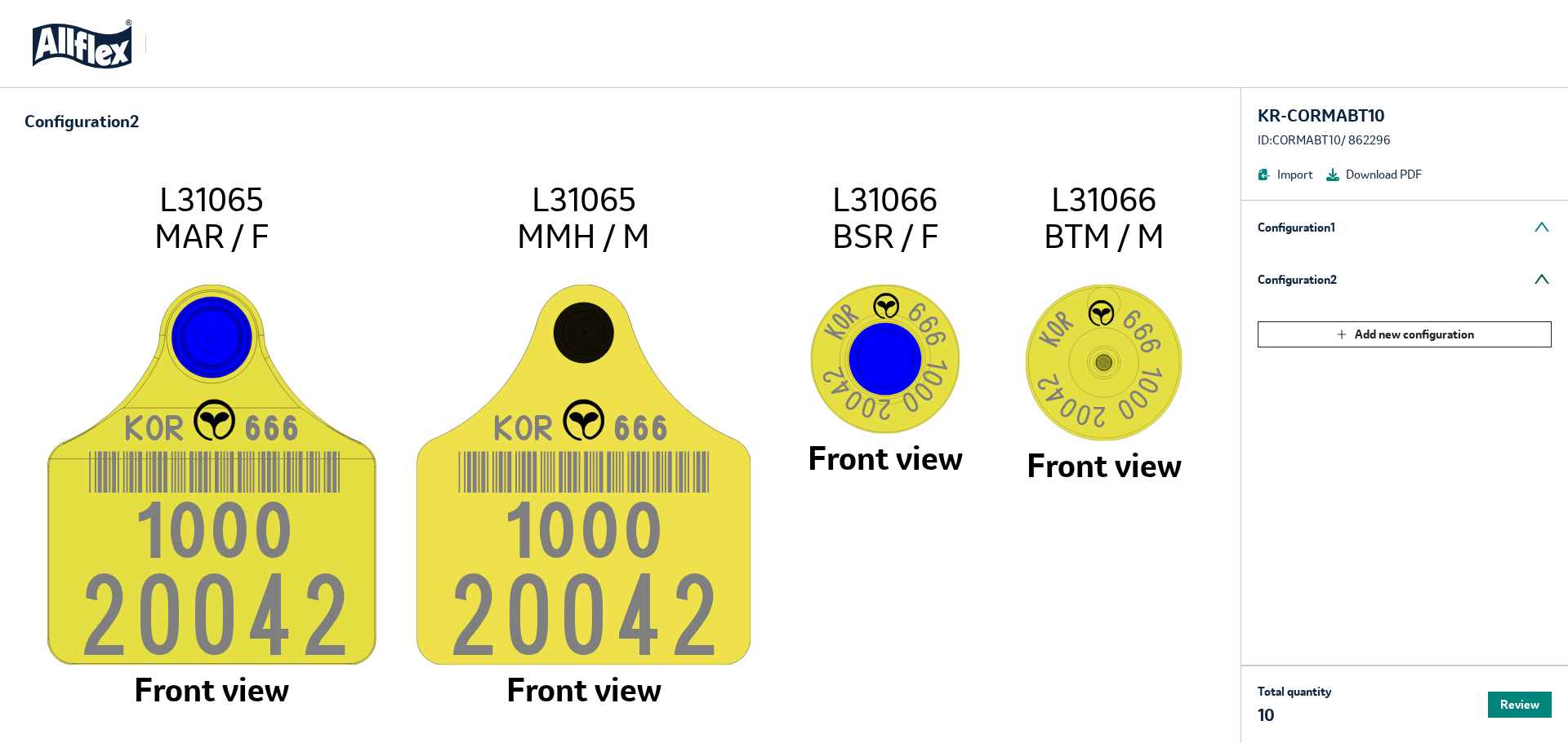
click at [1377, 289] on div "Configuration 2" at bounding box center [1404, 279] width 327 height 53
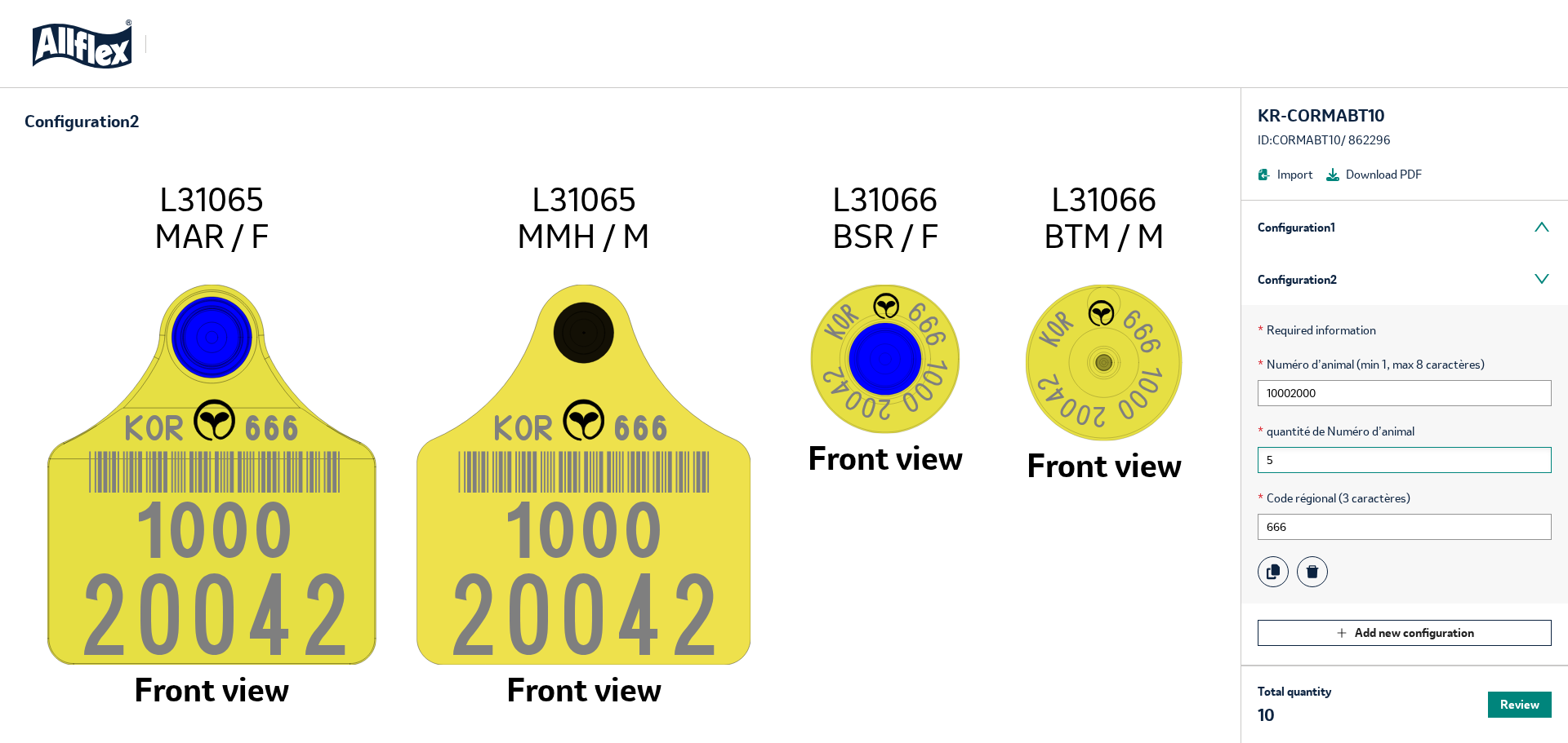
click at [1279, 456] on input "5" at bounding box center [1404, 460] width 294 height 26
type input "1"
click at [1160, 576] on icon "KO R 66 6 100 0 2000 0 L31065 MAR / F Front view KO R 66 6 100 0 2000 0 L31065 …" at bounding box center [620, 441] width 1159 height 572
click at [1302, 235] on div "Configuration 1" at bounding box center [1404, 226] width 327 height 53
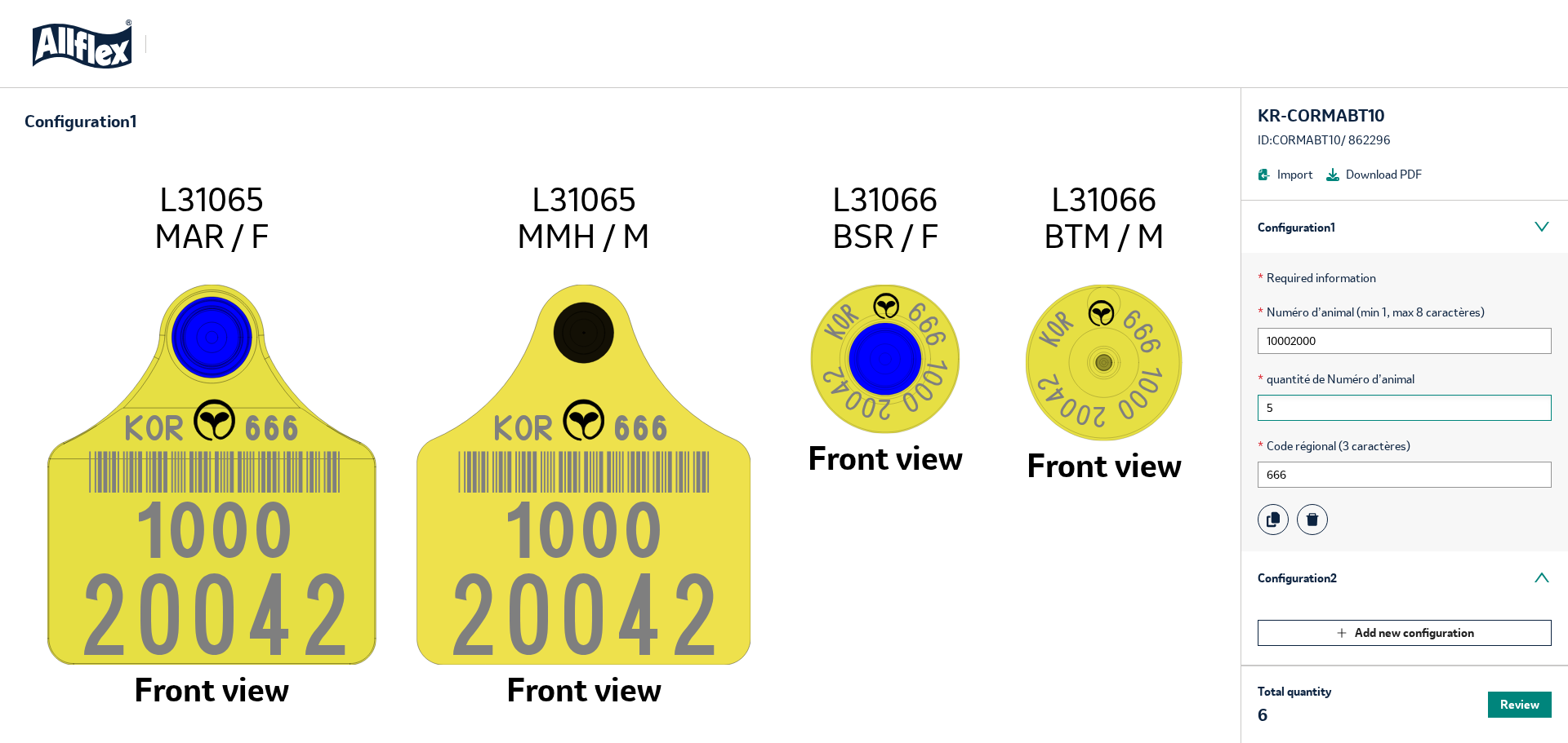
click at [1293, 407] on input "5" at bounding box center [1404, 407] width 294 height 26
type input "1"
click at [1132, 610] on icon "KO R 66 6 100 0 2000 0 L31065 MAR / F Front view KO R 66 6 100 0 2000 0 L31065 …" at bounding box center [620, 441] width 1159 height 572
click at [1297, 581] on div "Configuration 2" at bounding box center [1404, 578] width 327 height 53
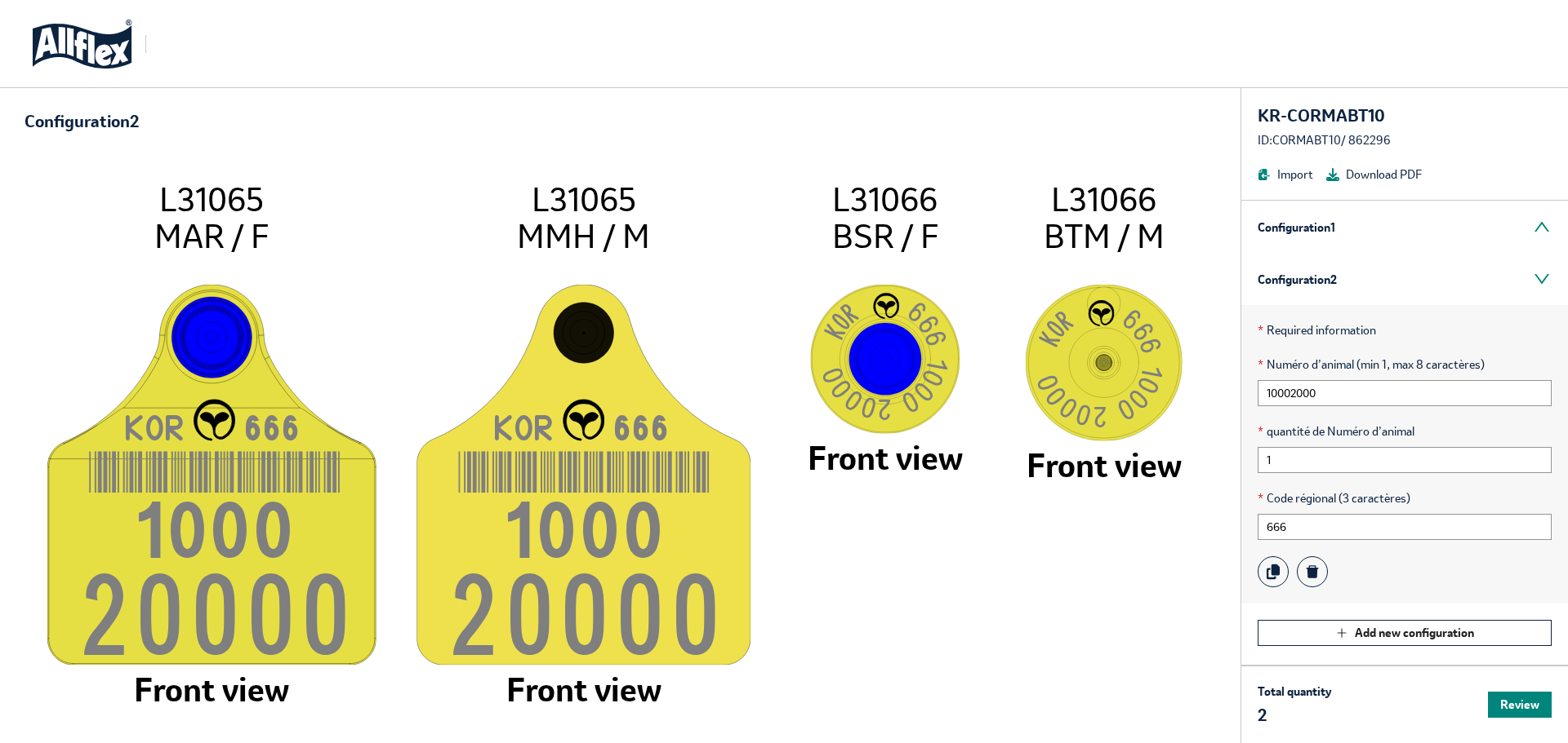
click at [1072, 572] on icon "KO R 66 6 100 0 2000 0 L31065 MAR / F Front view KO R 66 6 100 0 2000 0 L31065 …" at bounding box center [620, 441] width 1159 height 572
click at [1284, 233] on div "Configuration 1" at bounding box center [1404, 226] width 327 height 53
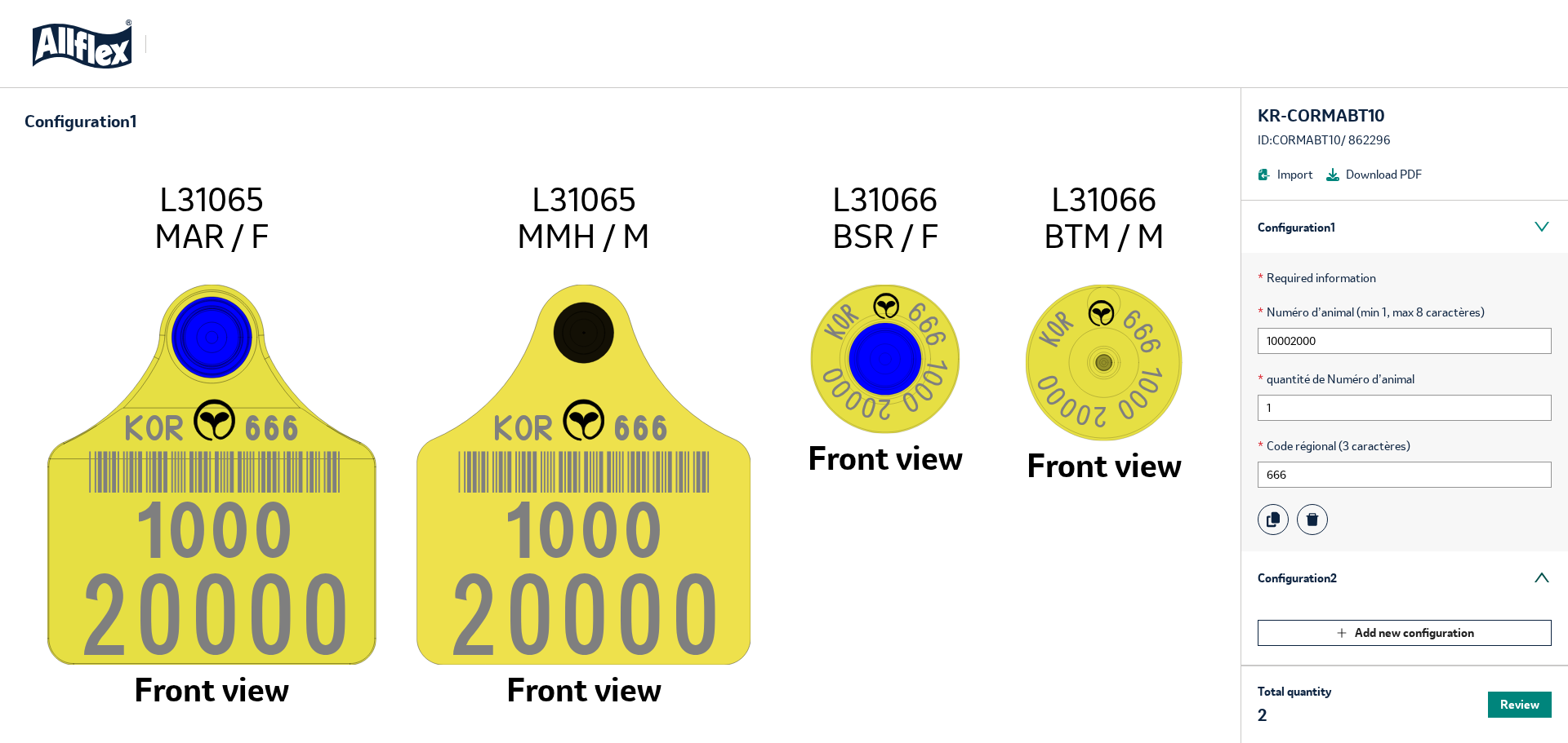
click at [1297, 568] on div "Configuration 2" at bounding box center [1404, 578] width 327 height 53
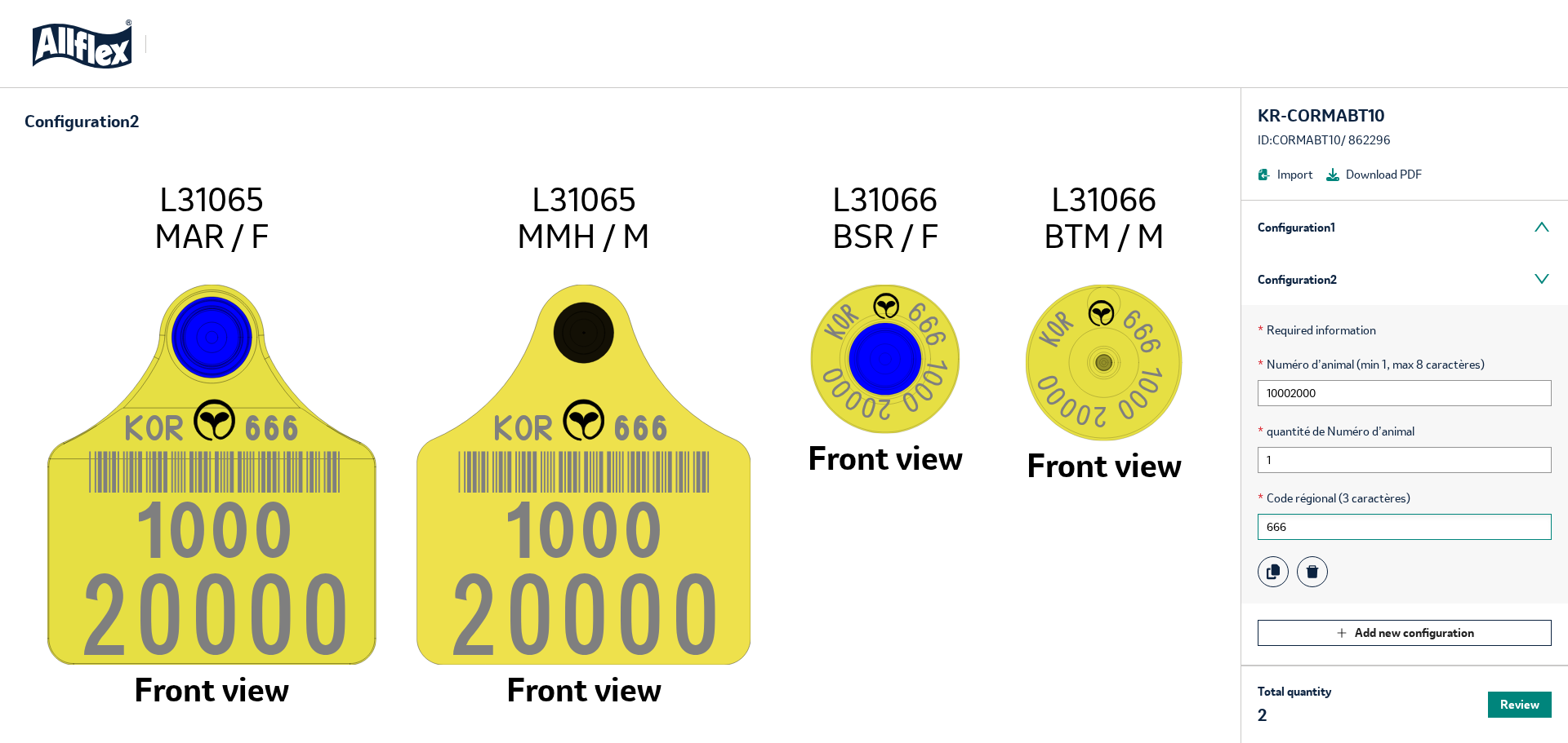
click at [1295, 518] on input "666" at bounding box center [1404, 527] width 294 height 26
type input "888"
click at [1286, 235] on div "Configuration 1" at bounding box center [1404, 226] width 327 height 53
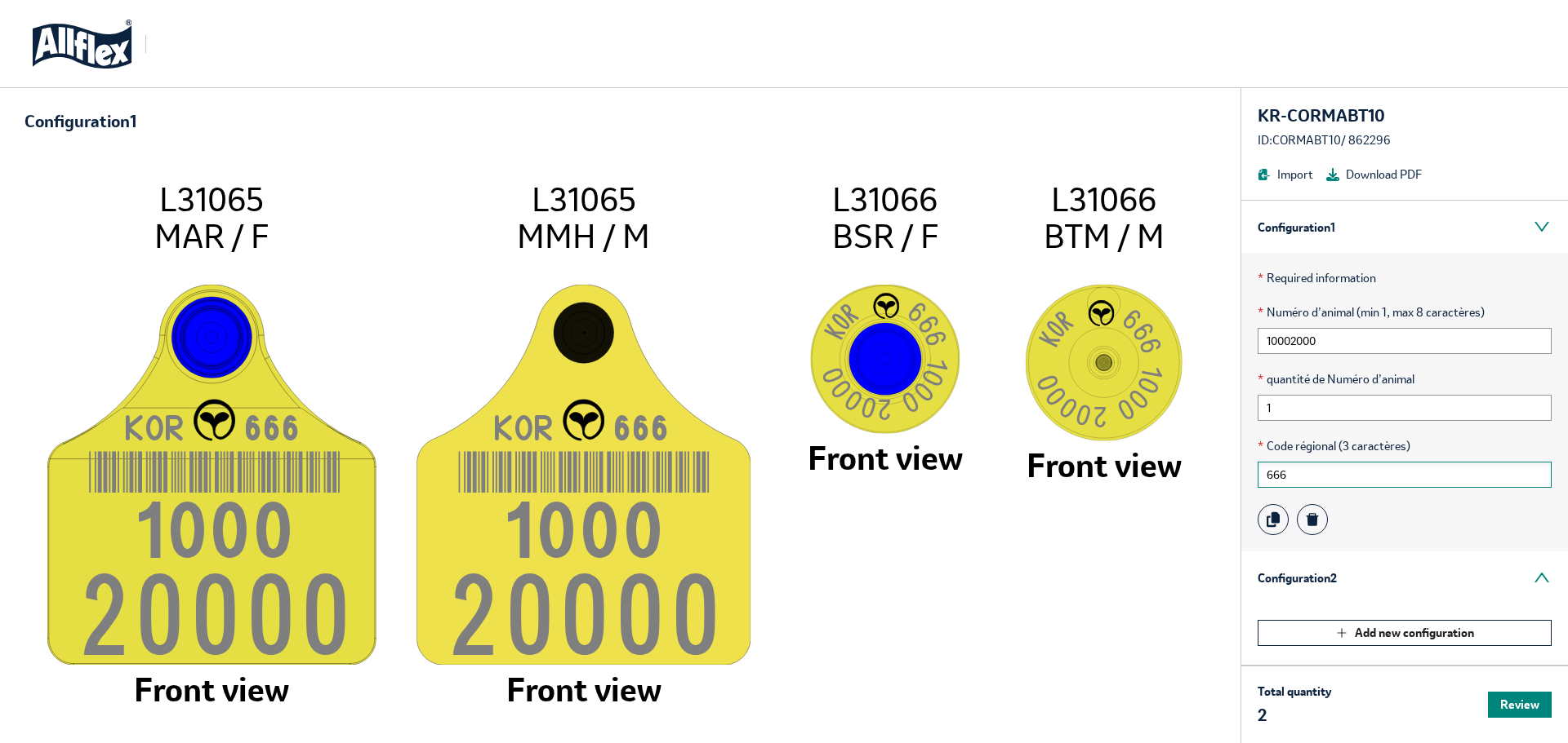
click at [1302, 474] on input "666" at bounding box center [1404, 474] width 294 height 26
type input "888"
click at [1302, 568] on div "Configuration 2" at bounding box center [1404, 578] width 327 height 53
